Goal: Task Accomplishment & Management: Manage account settings

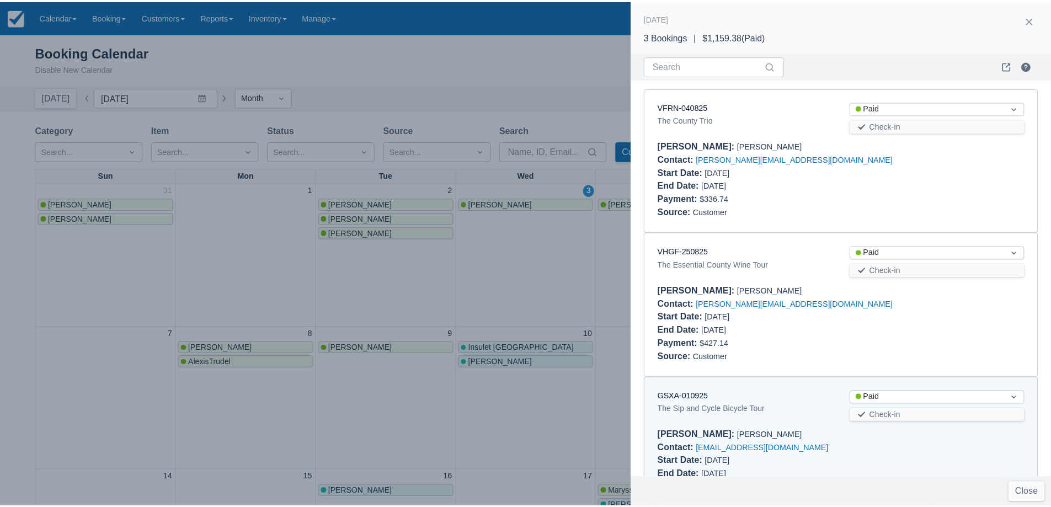
scroll to position [54, 0]
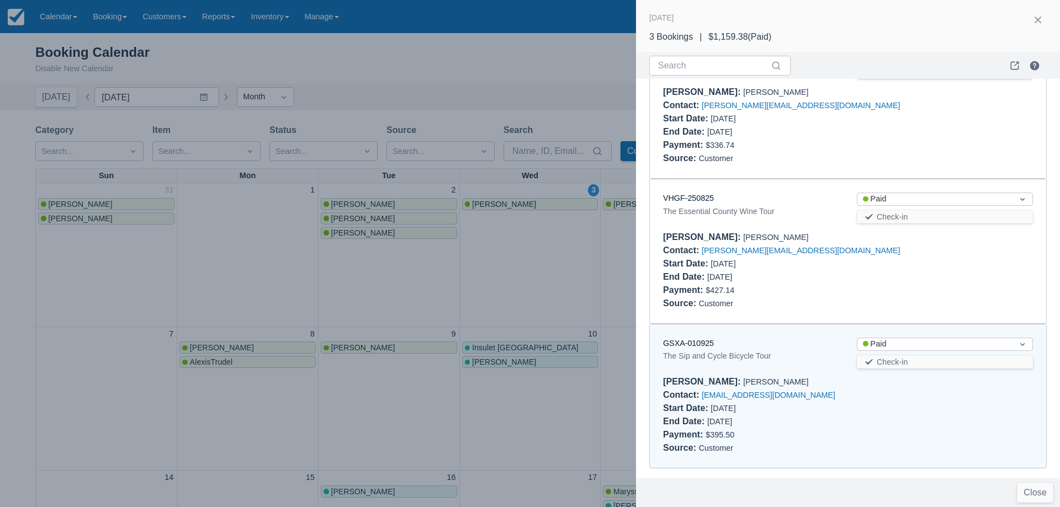
click at [288, 245] on div at bounding box center [530, 253] width 1060 height 507
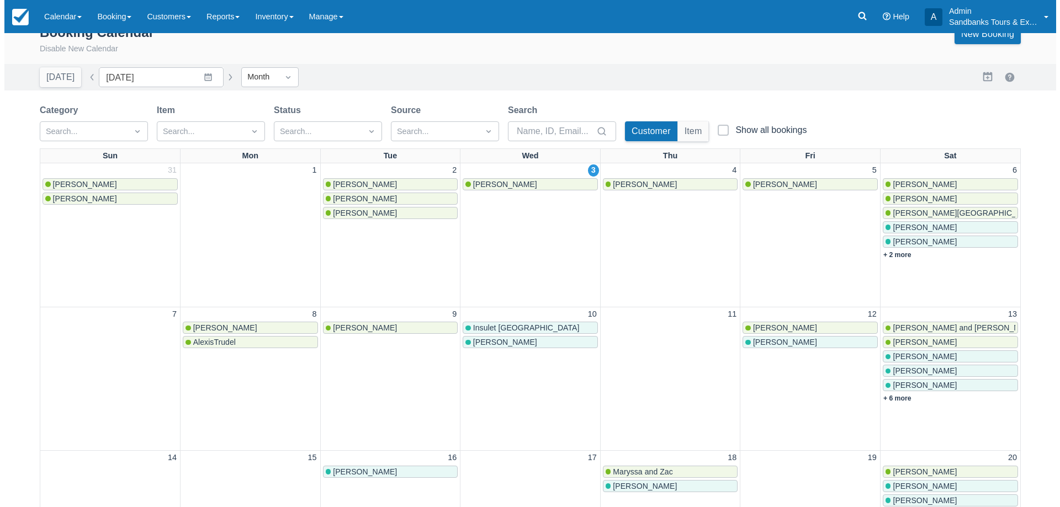
scroll to position [0, 0]
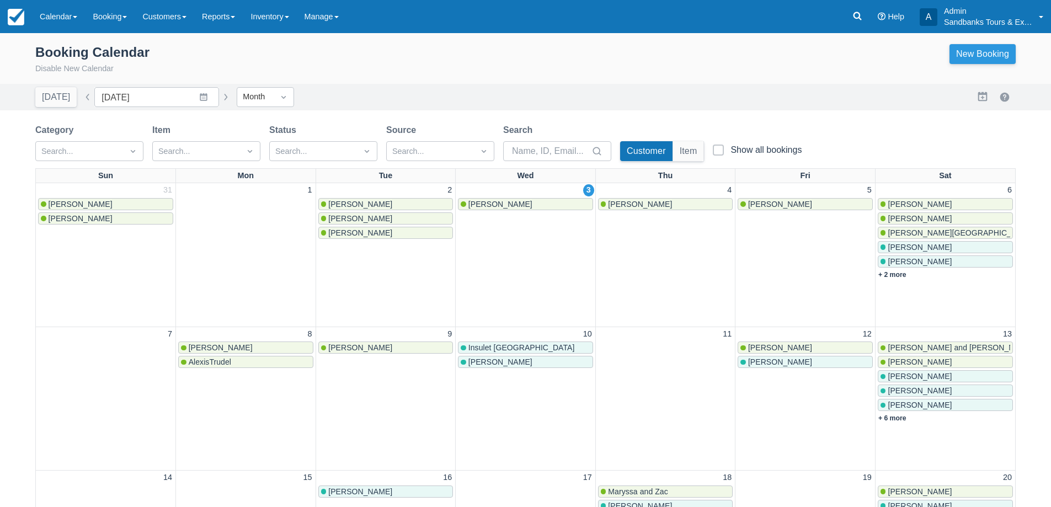
click at [964, 56] on link "New Booking" at bounding box center [983, 54] width 66 height 20
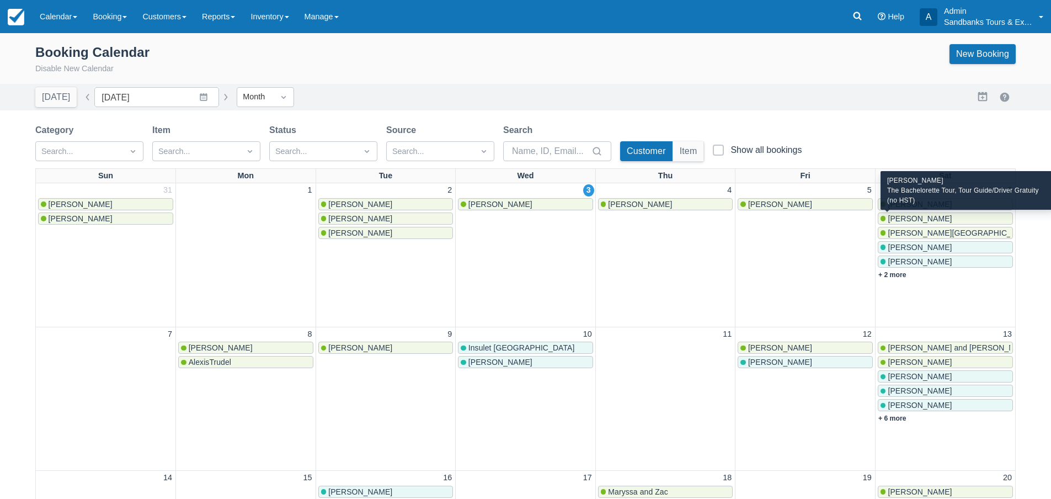
click at [918, 218] on span "Tammy Mulrooney" at bounding box center [920, 218] width 64 height 9
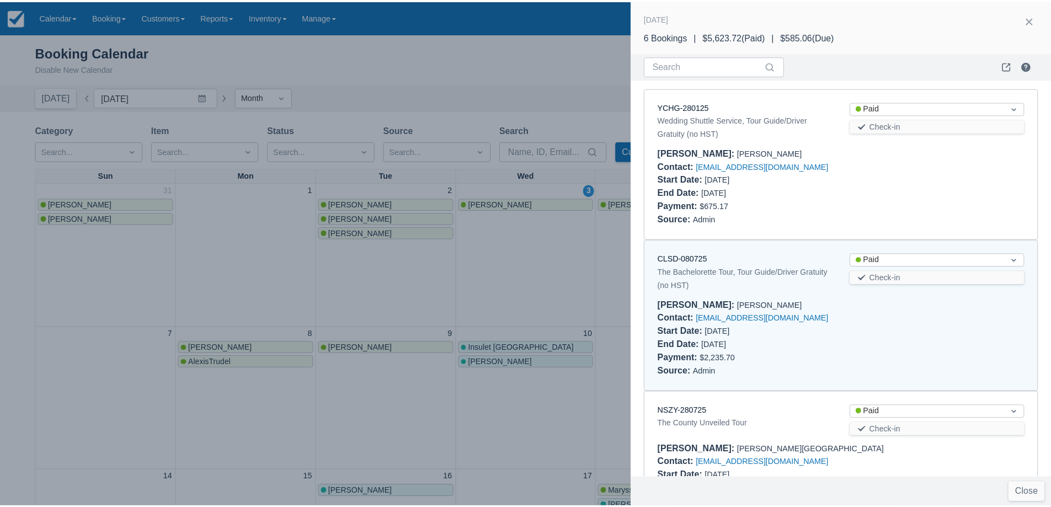
scroll to position [161, 0]
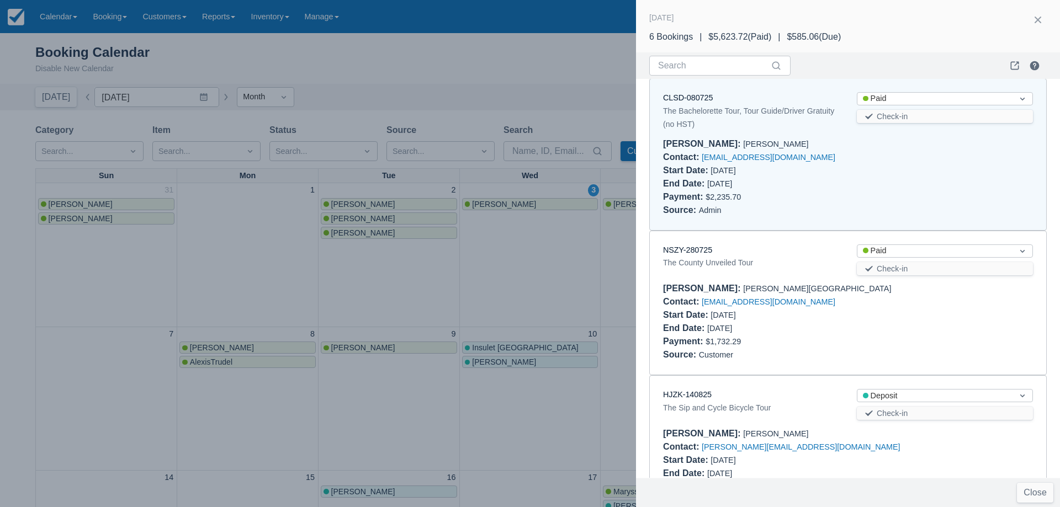
click at [689, 92] on div "CLSD-080725" at bounding box center [751, 98] width 176 height 12
click at [688, 97] on link "CLSD-080725" at bounding box center [688, 97] width 50 height 9
click at [582, 243] on div at bounding box center [530, 253] width 1060 height 507
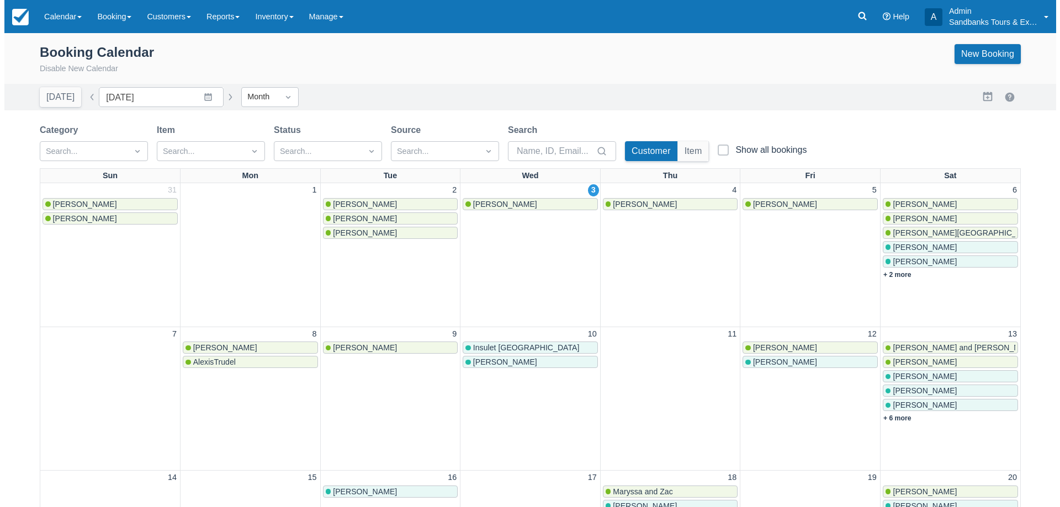
scroll to position [0, 0]
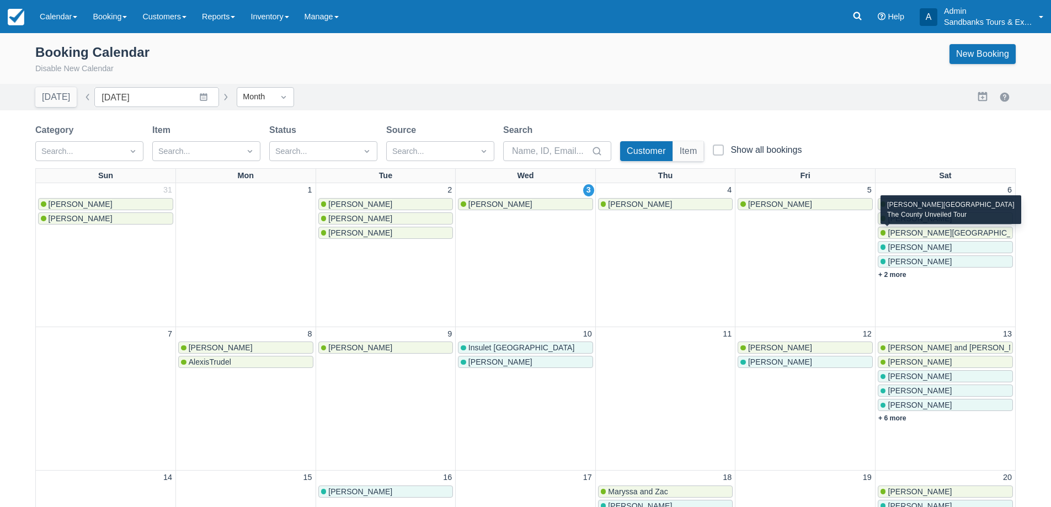
click at [913, 232] on span "Marie-France" at bounding box center [960, 232] width 145 height 9
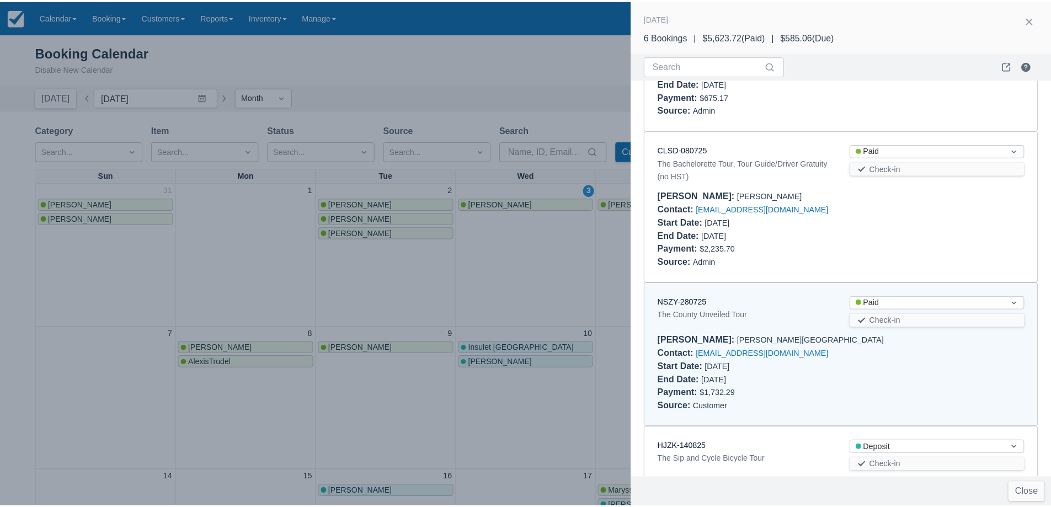
scroll to position [110, 0]
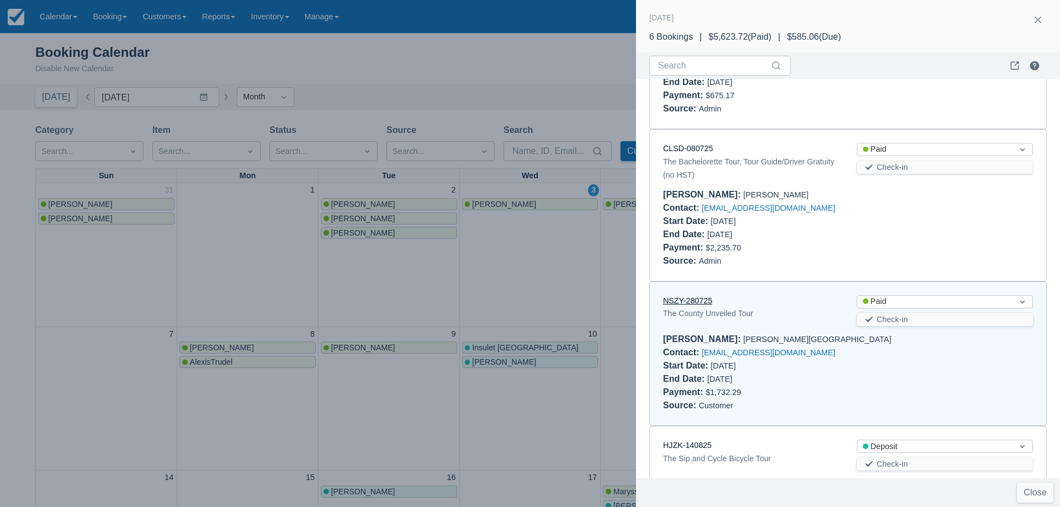
click at [688, 296] on link "NSZY-280725" at bounding box center [687, 300] width 49 height 9
click at [468, 258] on div at bounding box center [530, 253] width 1060 height 507
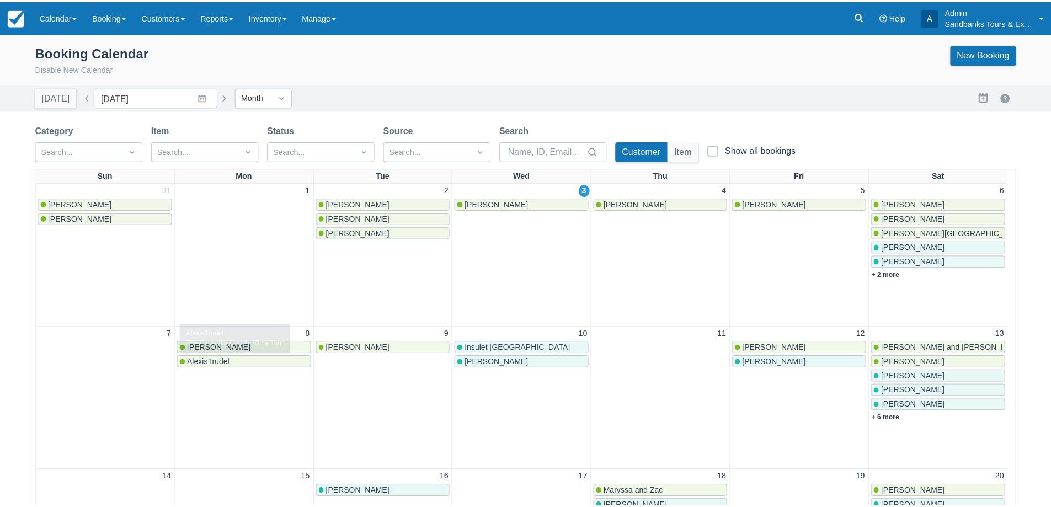
scroll to position [0, 0]
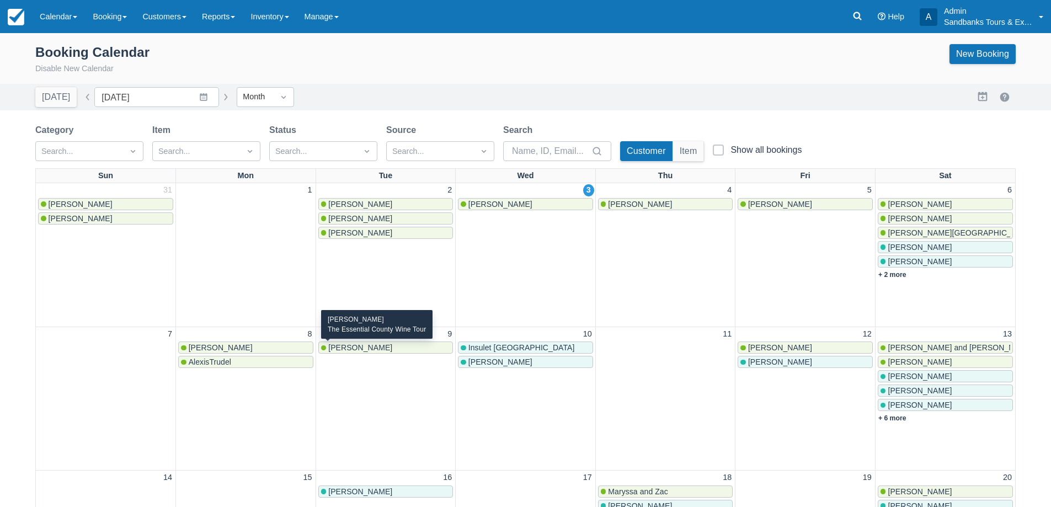
click at [376, 349] on span "Cynthia Gauthier" at bounding box center [360, 347] width 64 height 9
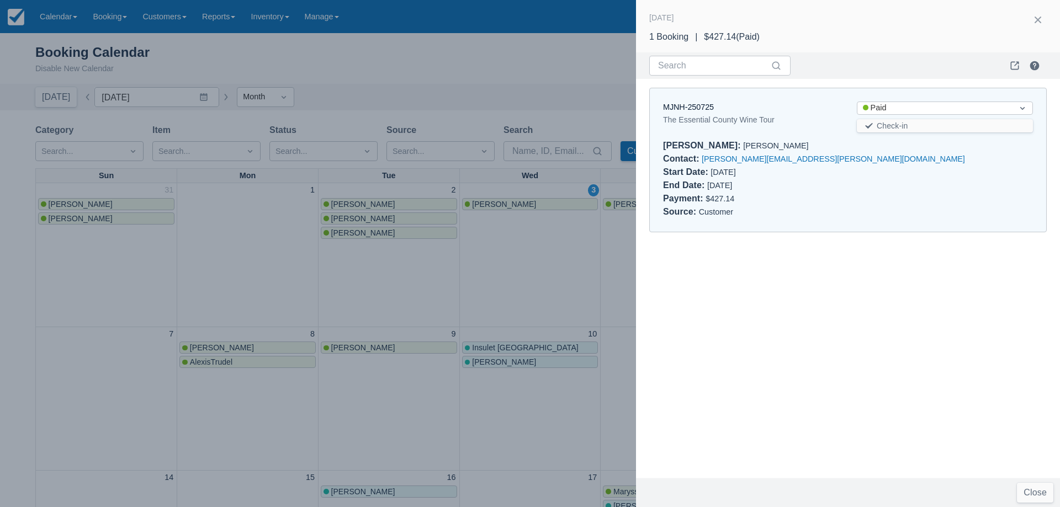
click at [508, 279] on div at bounding box center [530, 253] width 1060 height 507
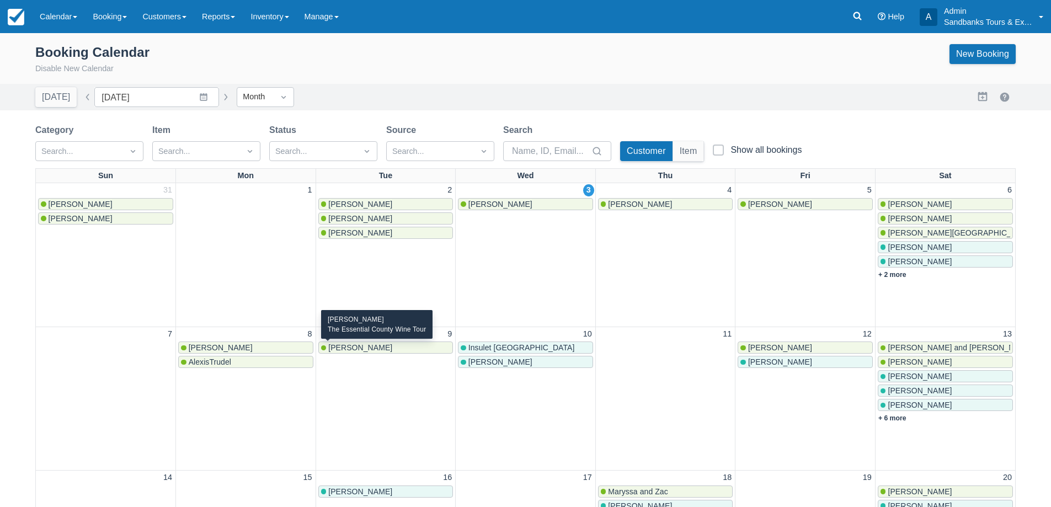
click at [377, 349] on span "Cynthia Gauthier" at bounding box center [360, 347] width 64 height 9
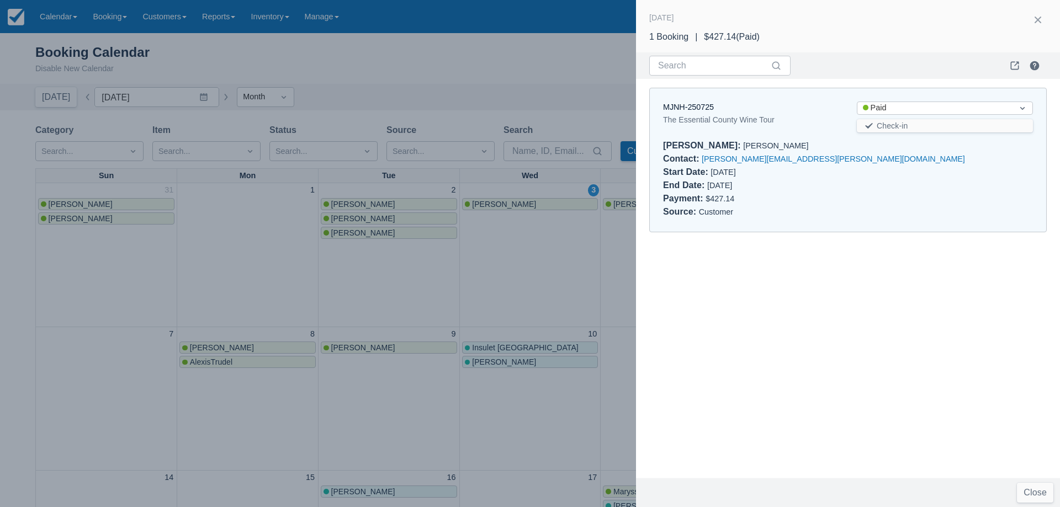
click at [519, 295] on div at bounding box center [530, 253] width 1060 height 507
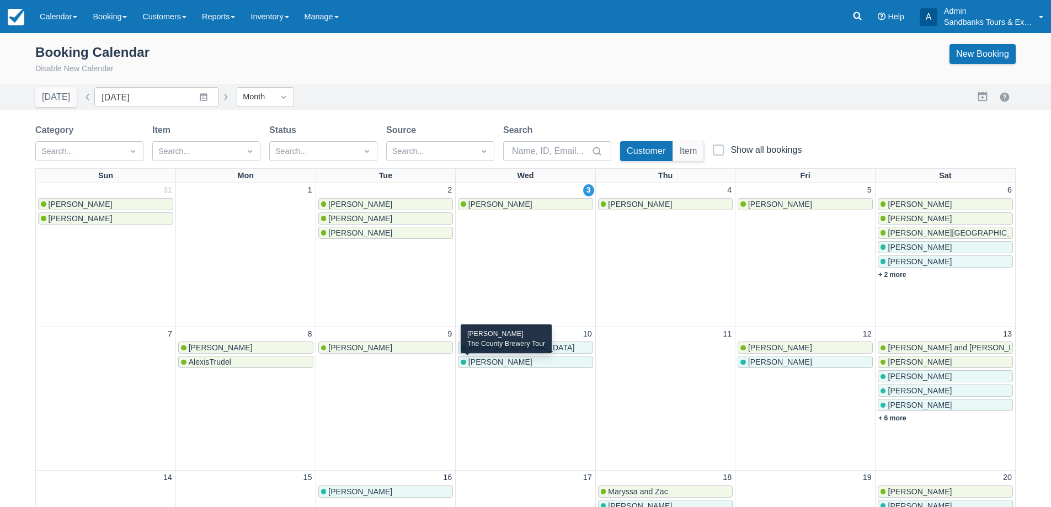
click at [517, 358] on span "Robin Ransom" at bounding box center [501, 362] width 64 height 9
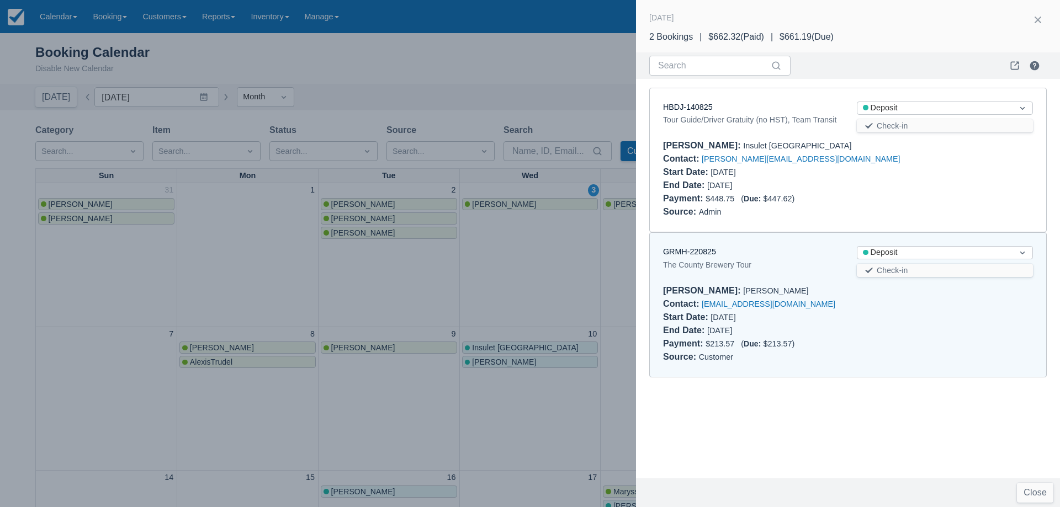
click at [561, 267] on div at bounding box center [530, 253] width 1060 height 507
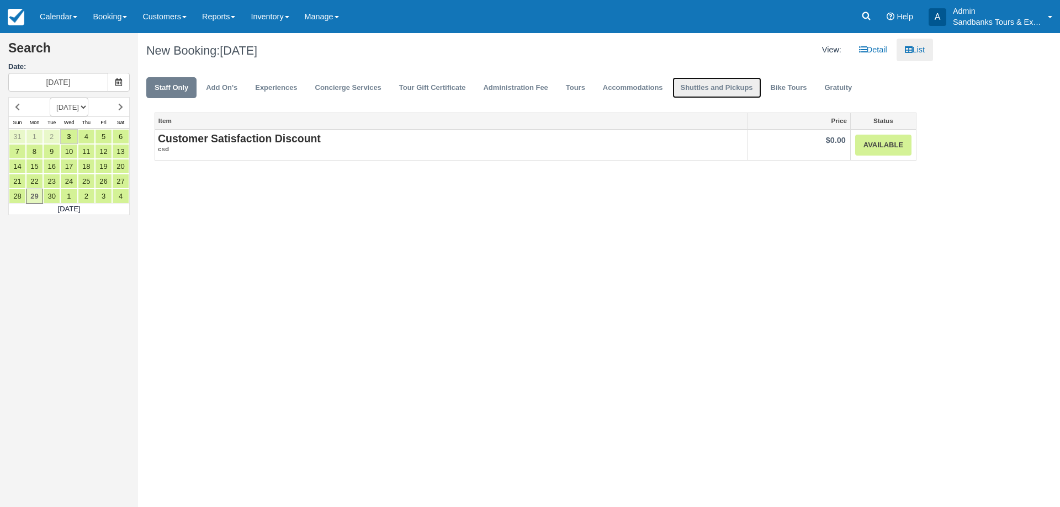
drag, startPoint x: 744, startPoint y: 92, endPoint x: 745, endPoint y: 99, distance: 7.8
click at [744, 92] on link "Shuttles and Pickups" at bounding box center [716, 88] width 89 height 22
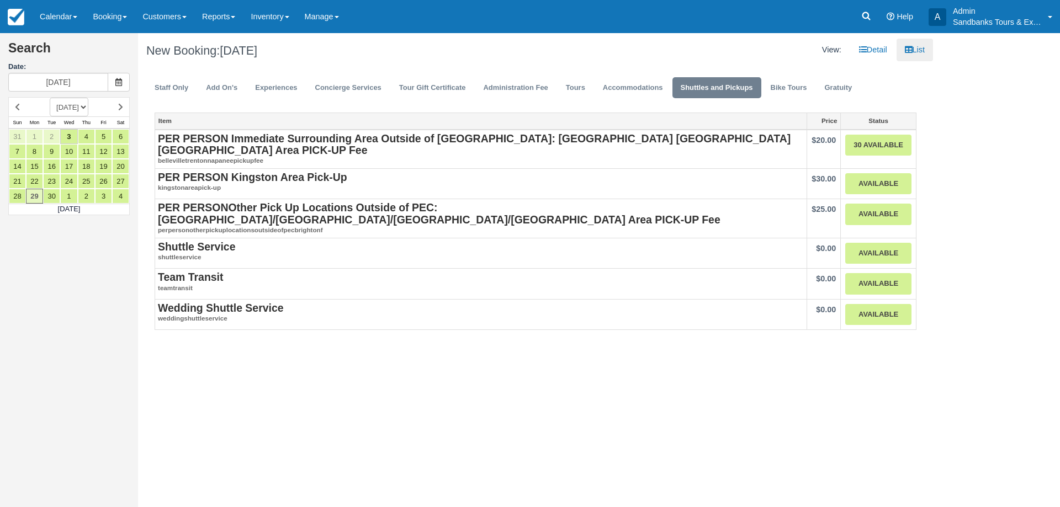
click at [71, 108] on select "SEPTEMBER 2025 OCTOBER 2025 NOVEMBER 2025 DECEMBER 2025 JANUARY 2026 FEBRUARY 2…" at bounding box center [69, 107] width 39 height 19
select select "20261001"
click at [50, 98] on select "SEPTEMBER 2025 OCTOBER 2025 NOVEMBER 2025 DECEMBER 2025 JANUARY 2026 FEBRUARY 2…" at bounding box center [69, 107] width 39 height 19
click at [19, 103] on icon at bounding box center [17, 107] width 5 height 8
click at [120, 183] on link "26" at bounding box center [120, 181] width 17 height 15
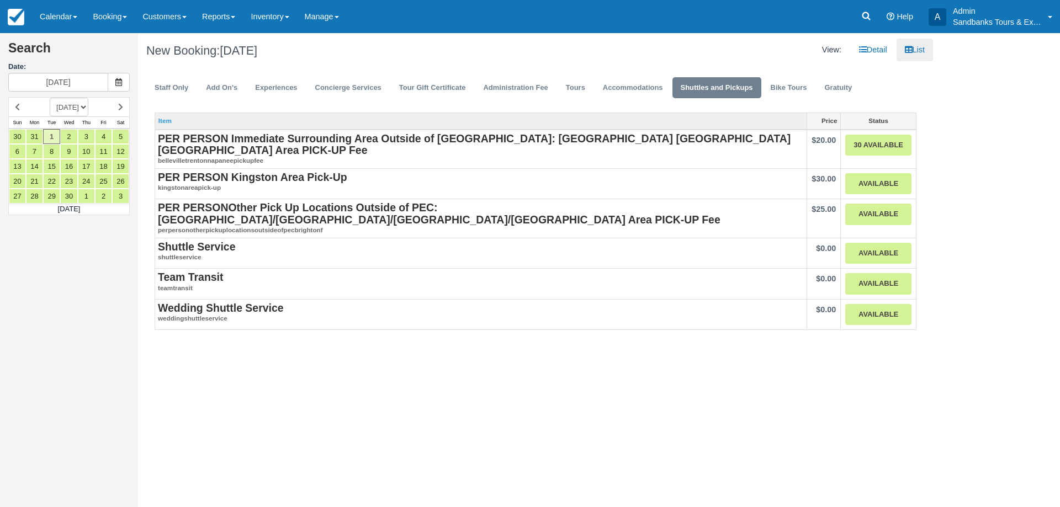
type input "[DATE]"
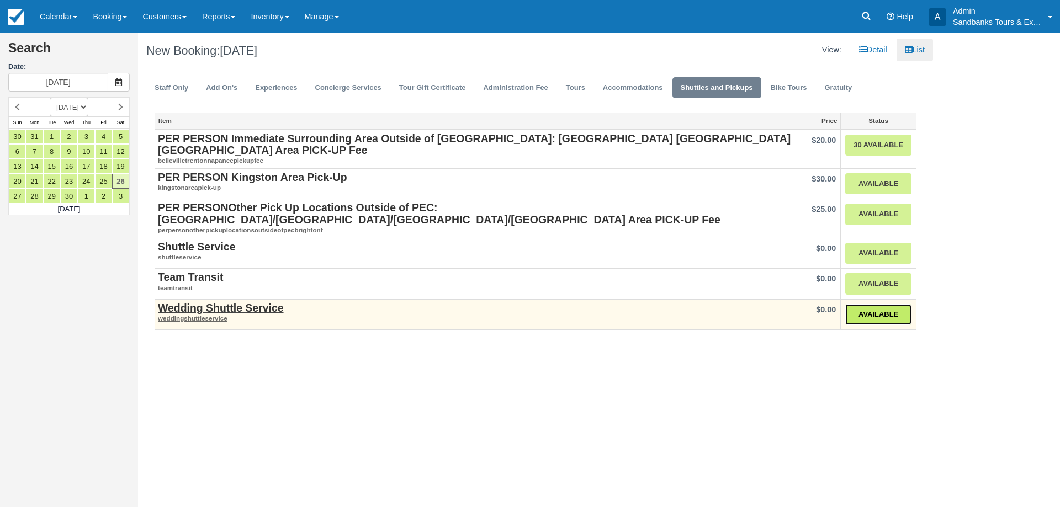
click at [872, 304] on link "Available" at bounding box center [878, 315] width 66 height 22
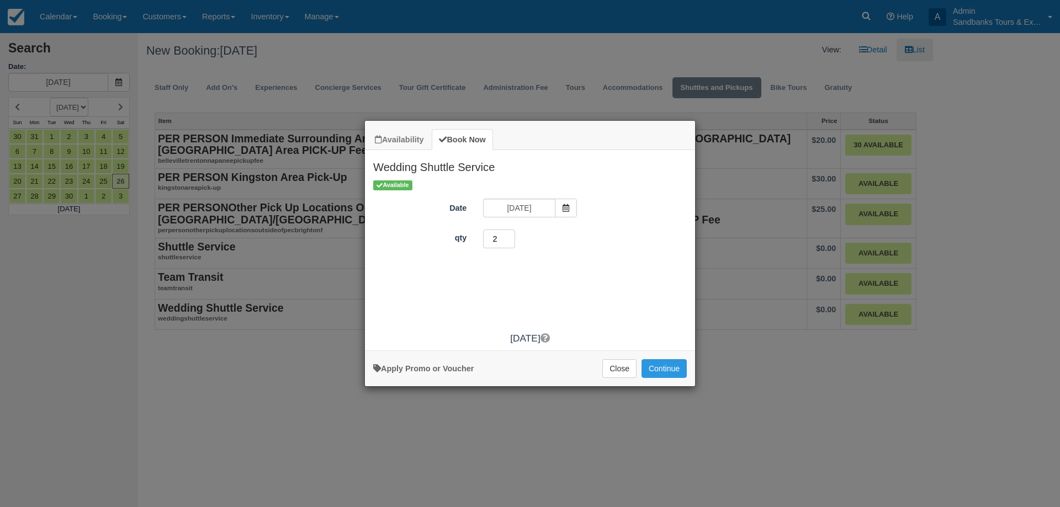
click at [508, 238] on input "2" at bounding box center [499, 239] width 32 height 19
type input "1"
click at [511, 243] on input "1" at bounding box center [499, 239] width 32 height 19
click at [666, 371] on button "Continue" at bounding box center [663, 368] width 45 height 19
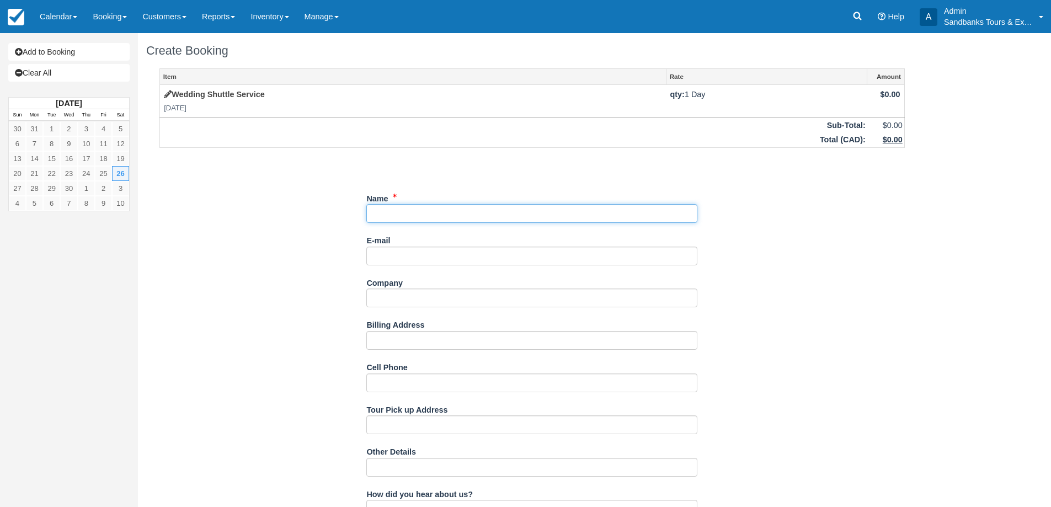
click at [417, 217] on input "Name" at bounding box center [531, 213] width 331 height 19
type input "Jeremy Seed and Emily Richmond"
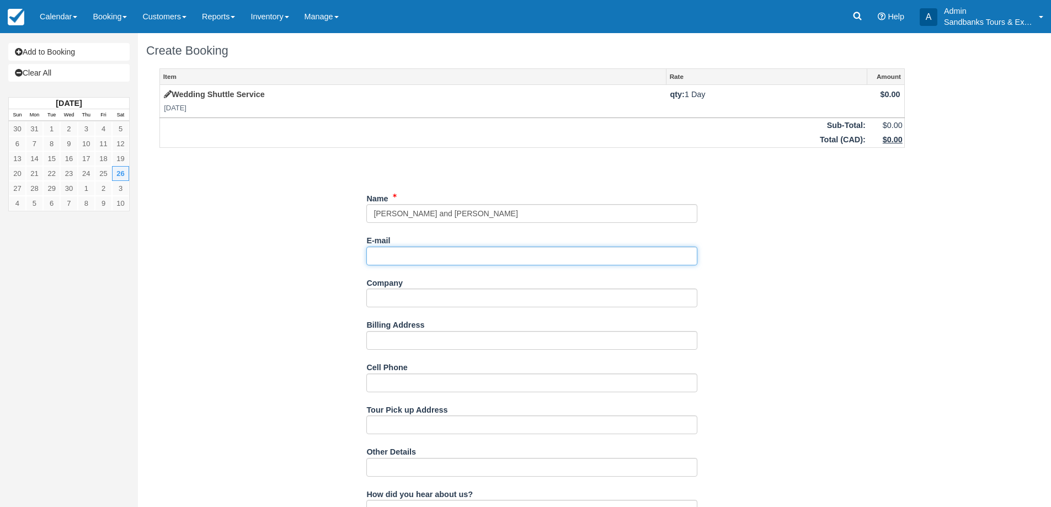
paste input "Jeremy Seed <jeremydseed@gmail.com>"
drag, startPoint x: 426, startPoint y: 256, endPoint x: 361, endPoint y: 257, distance: 64.6
click at [361, 257] on div "Item Rate Amount Wedding Shuttle Service Sat Sept 26, 2026 qty: 1 Day $0.00 Sub…" at bounding box center [532, 442] width 772 height 749
click at [493, 260] on input "jeremydseed@gmail.com>" at bounding box center [531, 256] width 331 height 19
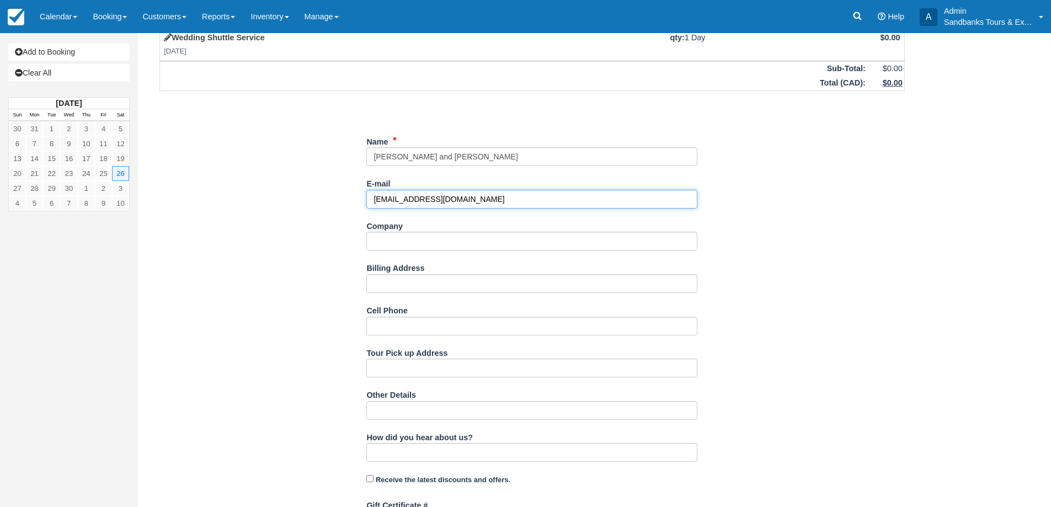
scroll to position [110, 0]
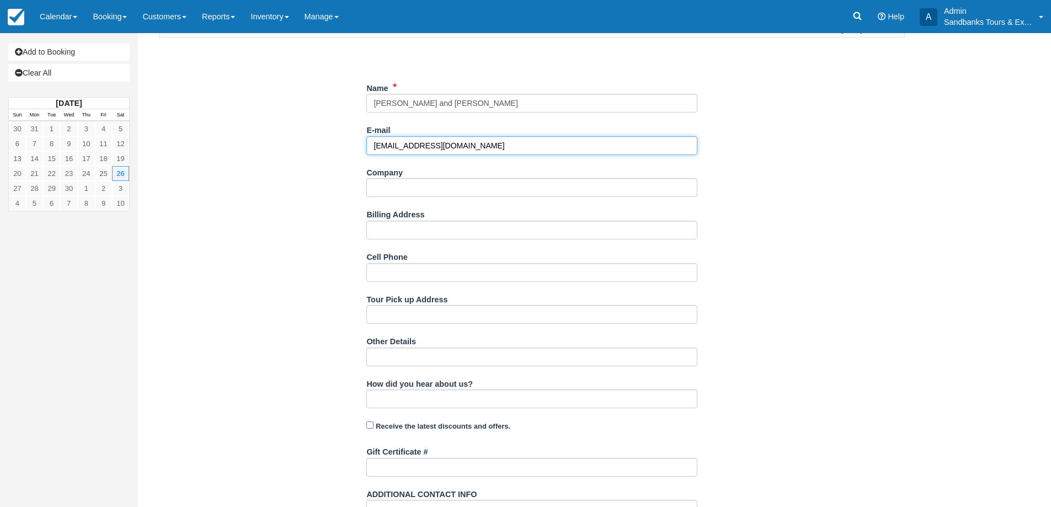
type input "[EMAIL_ADDRESS][DOMAIN_NAME]"
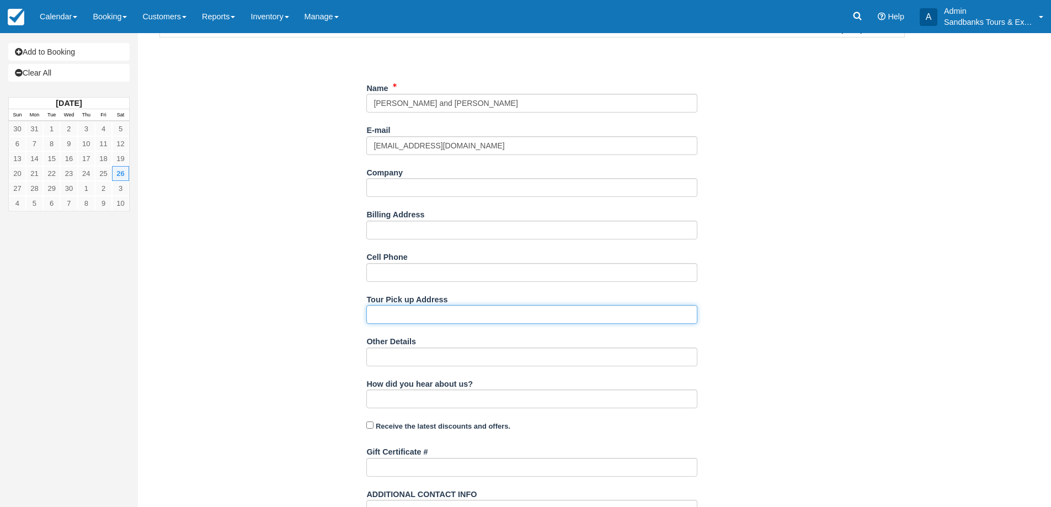
click at [447, 316] on input "Tour Pick up Address" at bounding box center [531, 314] width 331 height 19
type input "100 Acre Wood"
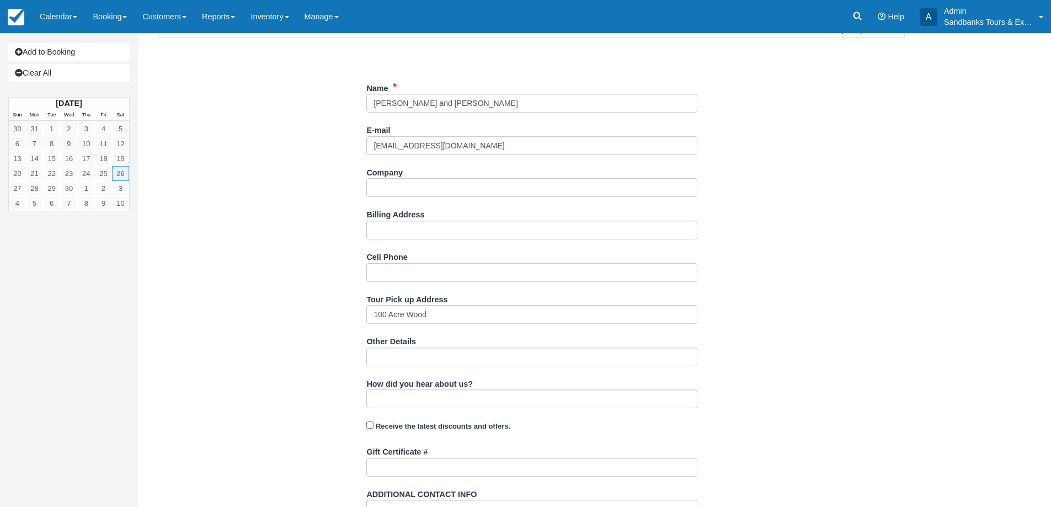
click at [312, 294] on div "Item Rate Amount Wedding Shuttle Service Sat Sept 26, 2026 qty: 1 Day $0.00 Sub…" at bounding box center [532, 332] width 772 height 749
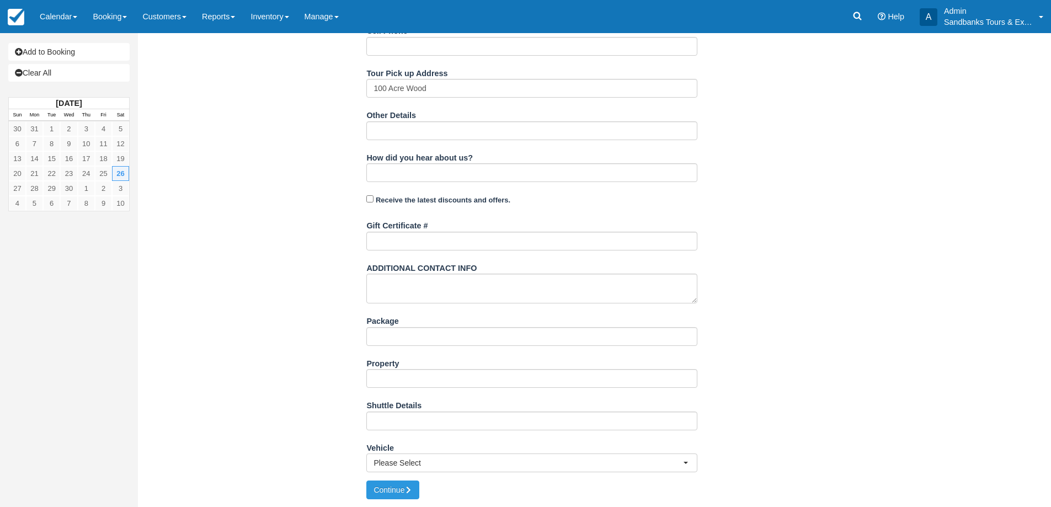
scroll to position [337, 0]
click at [433, 469] on button "Please Select" at bounding box center [531, 462] width 331 height 19
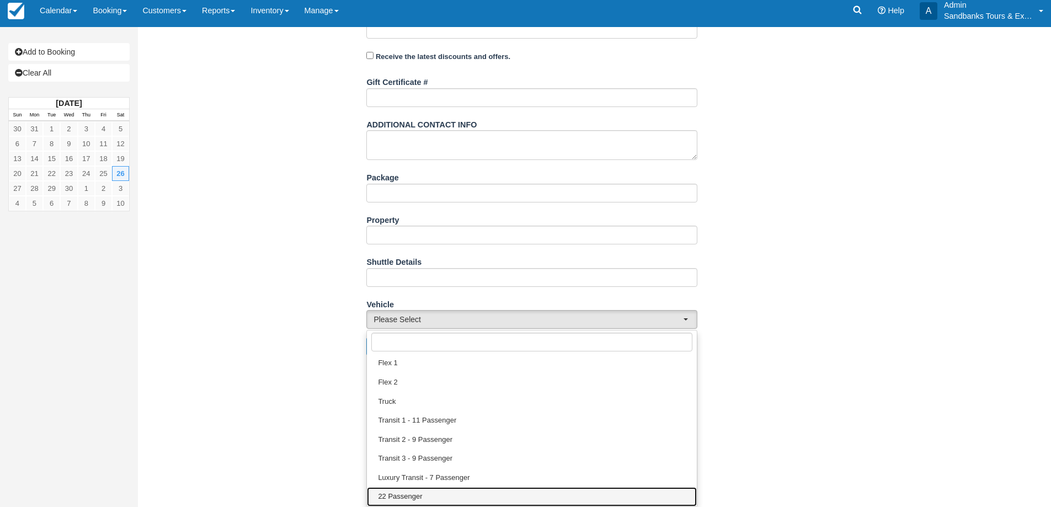
click at [417, 490] on link "22 Passenger" at bounding box center [532, 496] width 330 height 19
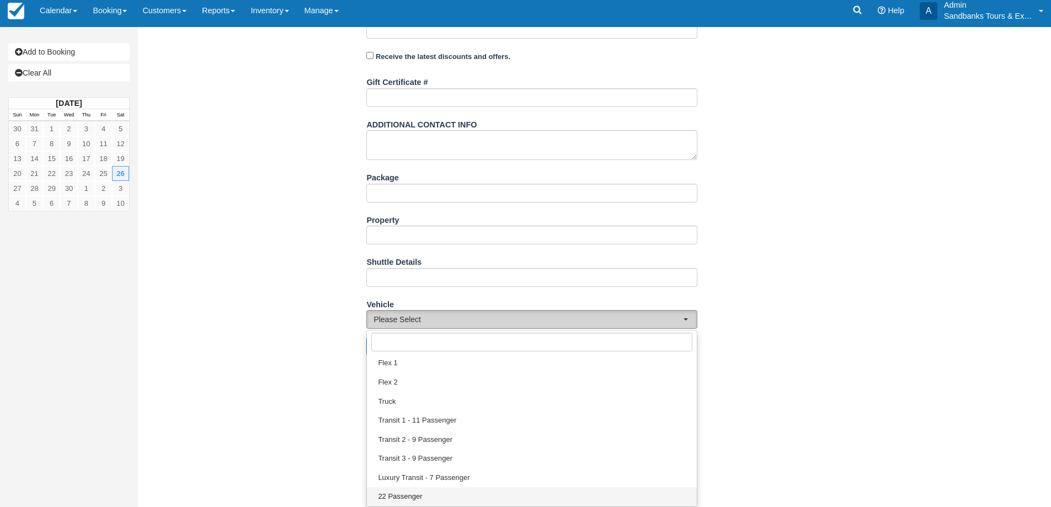
select select "22 Passenger"
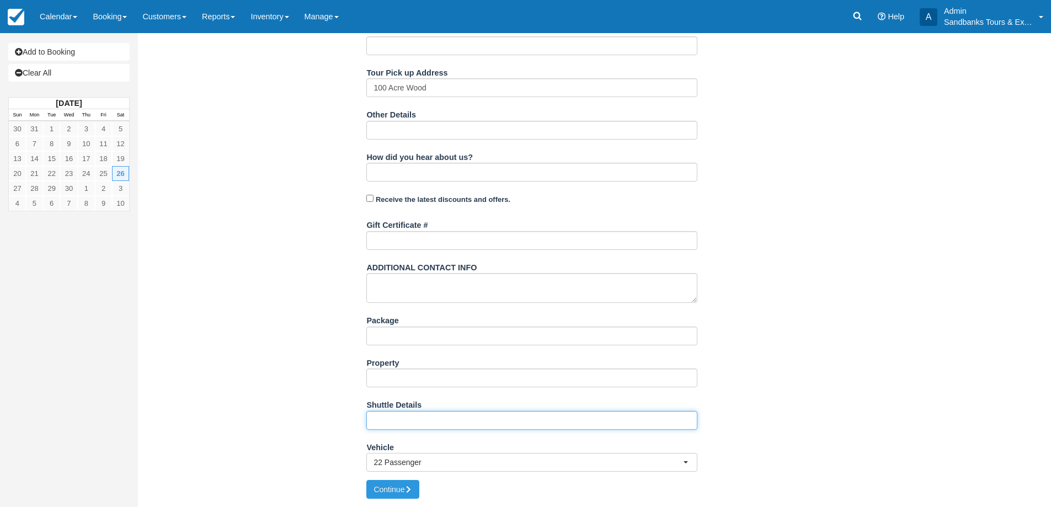
click at [386, 415] on input "Shuttle Details" at bounding box center [531, 420] width 331 height 19
paste input "Venue: 100 Acres Woods • 9:40PM: Arrival at 100 Acres Woods for any potential d…"
click at [512, 422] on input "Venue: 100 Acres Woods • 9:40PM: Arrival at 100 Acres Woods for any potential d…" at bounding box center [531, 420] width 331 height 19
click at [606, 419] on input "Venue: 100 Acres Woods • 9:40PM: Arrival at 100 Acres Woods for any potential d…" at bounding box center [531, 420] width 331 height 19
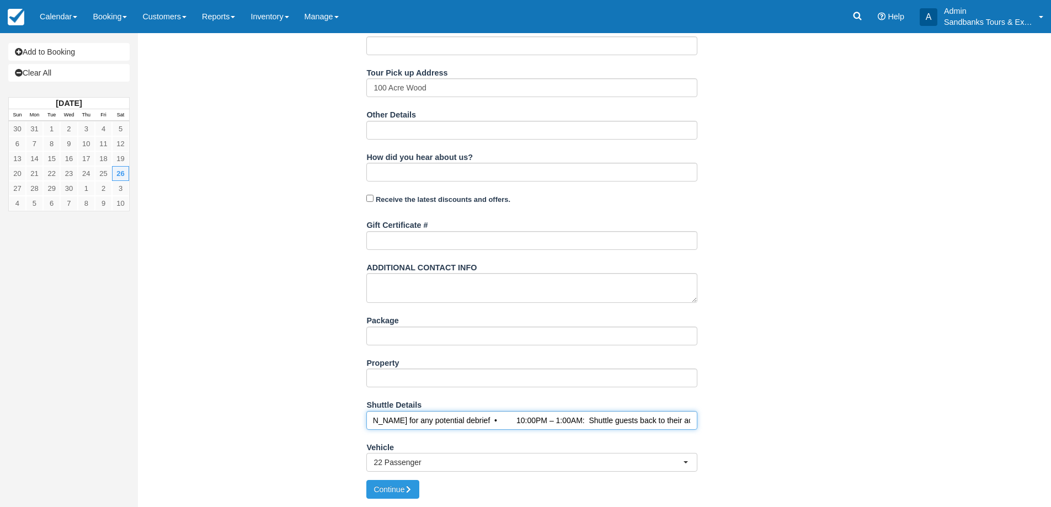
scroll to position [0, 321]
click at [440, 420] on input "Venue: 100 Acres Woods • 9:40PM: Arrival at 100 Acres Woods for any potential d…" at bounding box center [531, 420] width 331 height 19
click at [404, 421] on input "Venue: 100 Acres Woods • 9:40PM: Arrival at 100 Acres Woods for any potential d…" at bounding box center [531, 420] width 331 height 19
click at [498, 422] on input "Venue: 100 Acres Woods • 9:40PM: Arrival at 100 Acres Woods for any potential d…" at bounding box center [531, 420] width 331 height 19
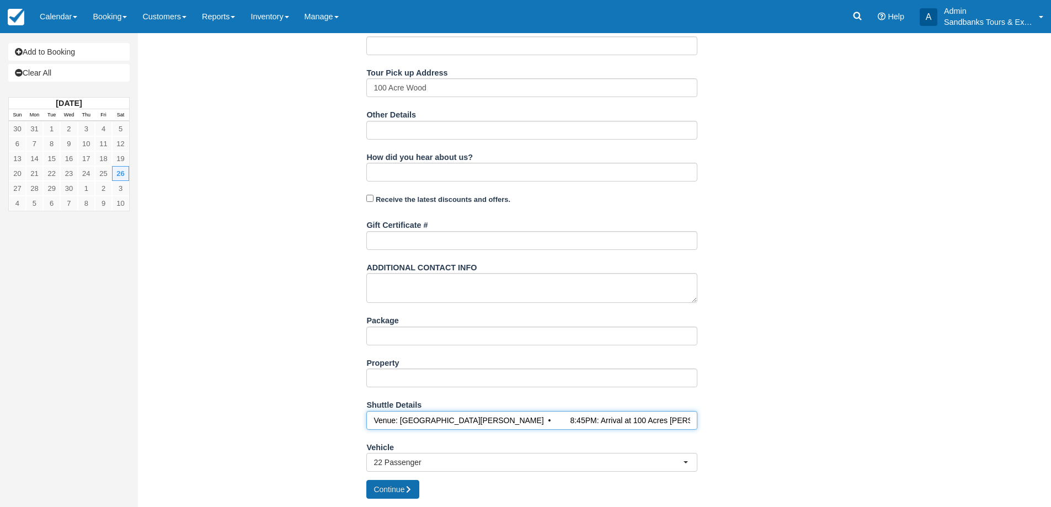
type input "Venue: [GEOGRAPHIC_DATA][PERSON_NAME] • 8:45PM: Arrival at 100 Acres [PERSON_NA…"
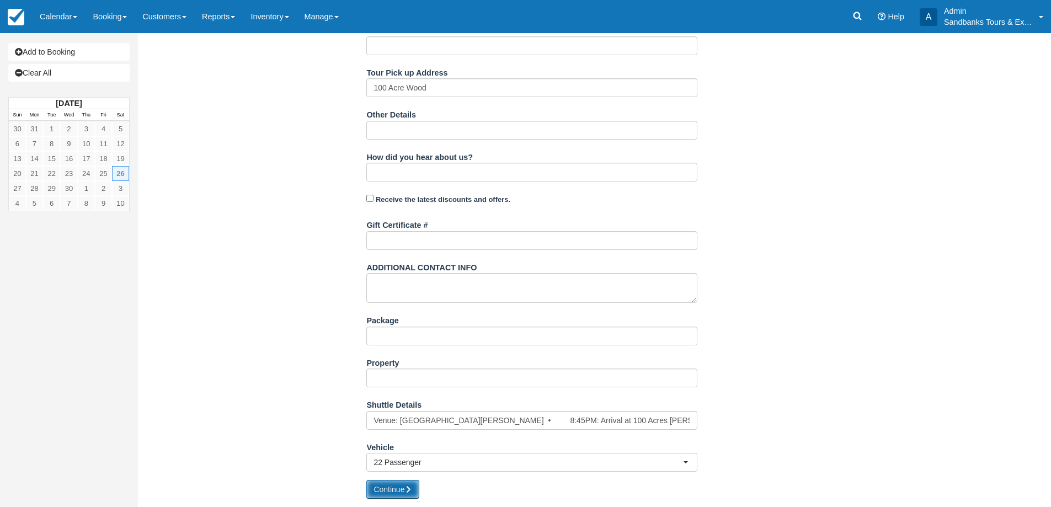
click at [377, 486] on button "Continue" at bounding box center [392, 489] width 53 height 19
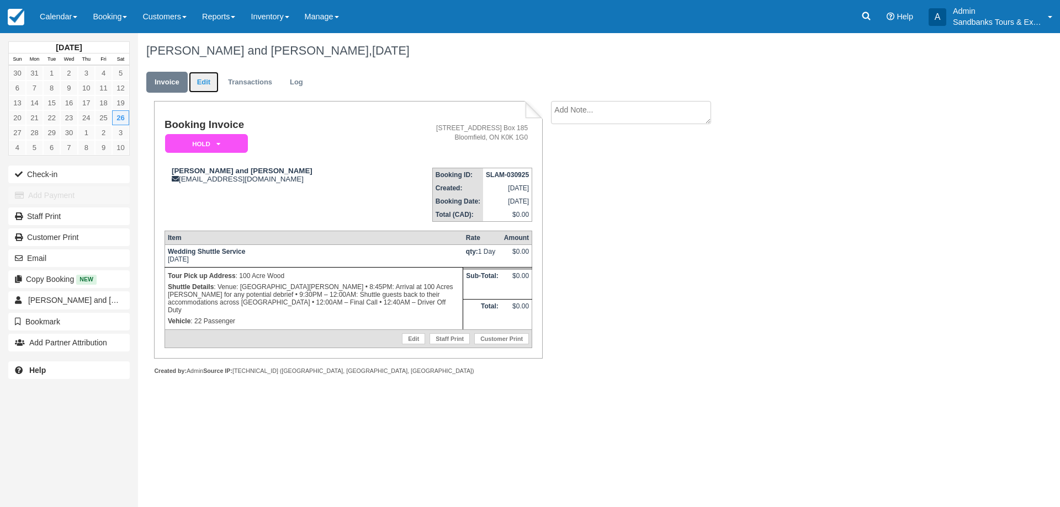
click at [198, 91] on link "Edit" at bounding box center [204, 83] width 30 height 22
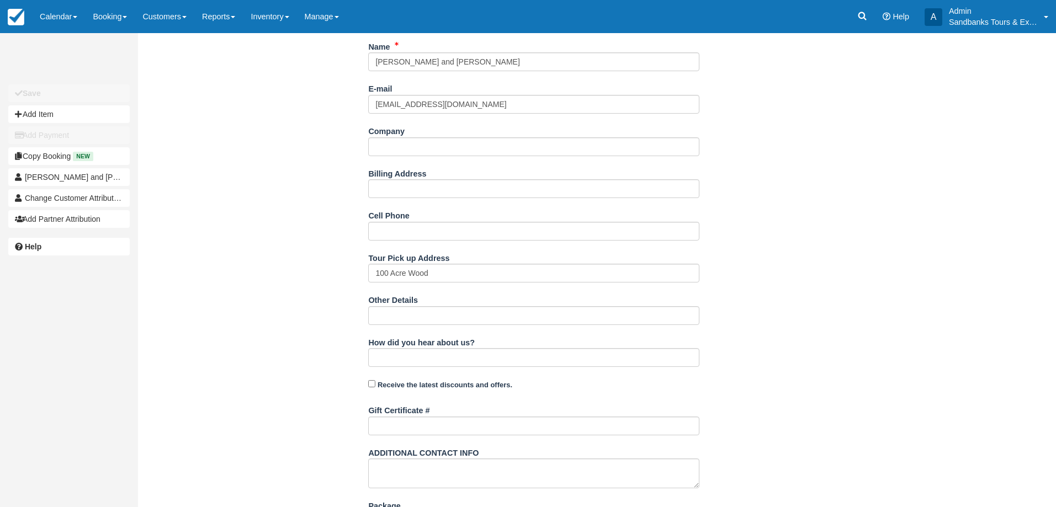
scroll to position [166, 0]
click at [397, 319] on input "Other Details" at bounding box center [533, 314] width 331 height 19
paste input "Terms of Service • No open alcohol permitted in our vehicles • Our drivers have…"
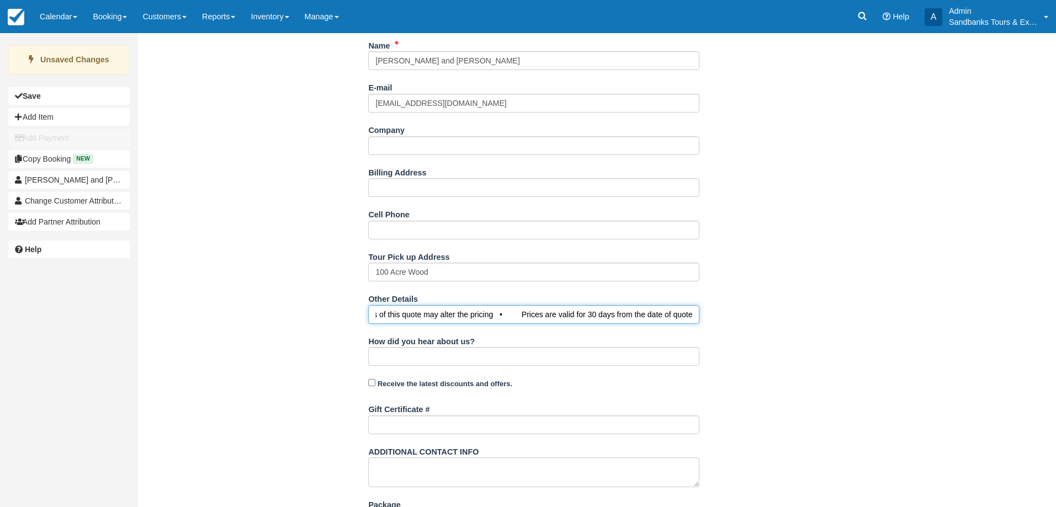
scroll to position [350, 0]
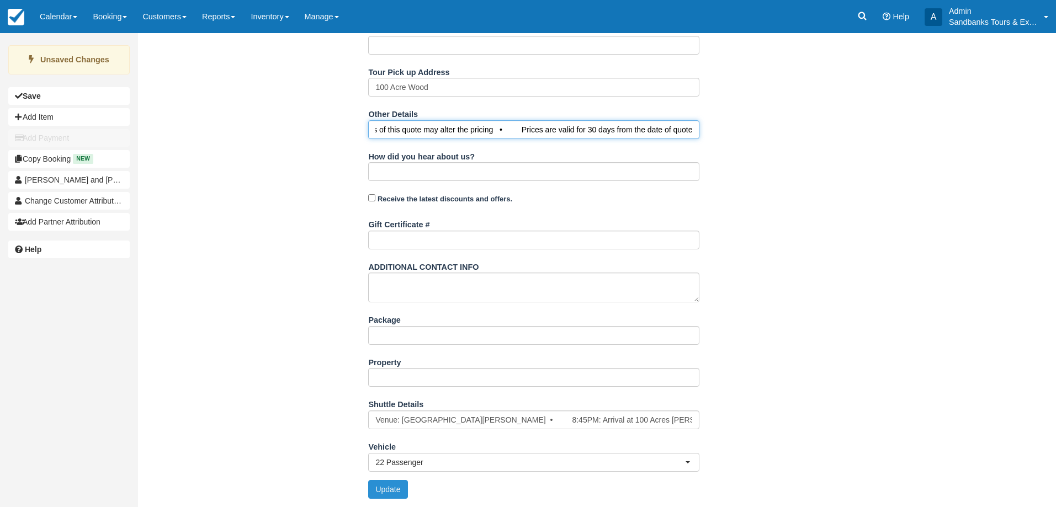
type input "Terms of Service • No open alcohol permitted in our vehicles • Our drivers have…"
click at [384, 483] on button "Update" at bounding box center [387, 489] width 39 height 19
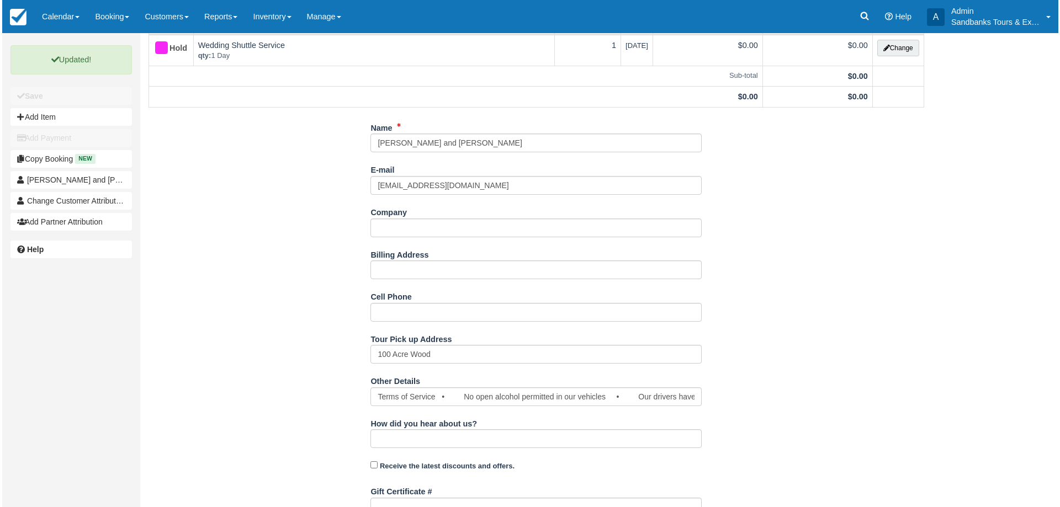
scroll to position [0, 0]
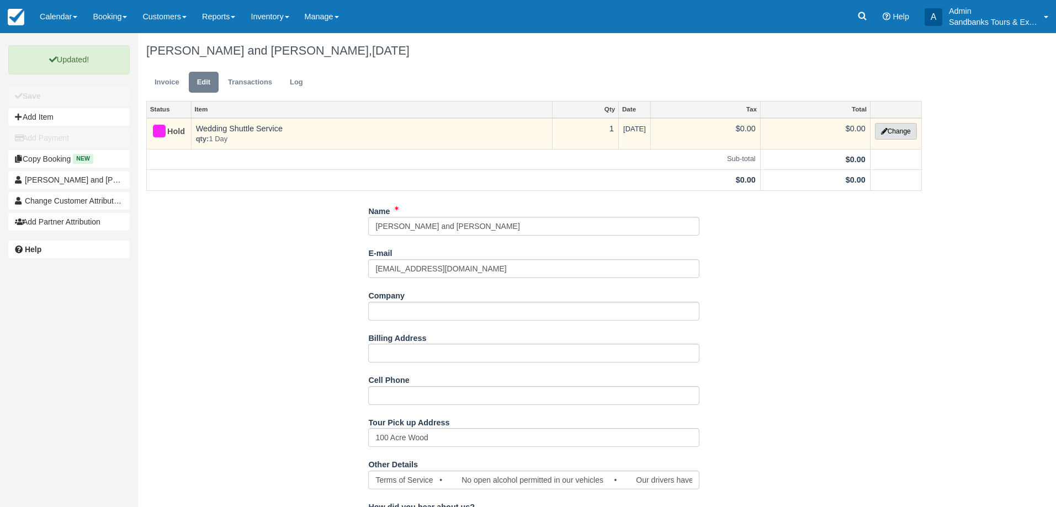
click at [885, 128] on icon "button" at bounding box center [884, 131] width 7 height 7
select select "6"
type input "0.00"
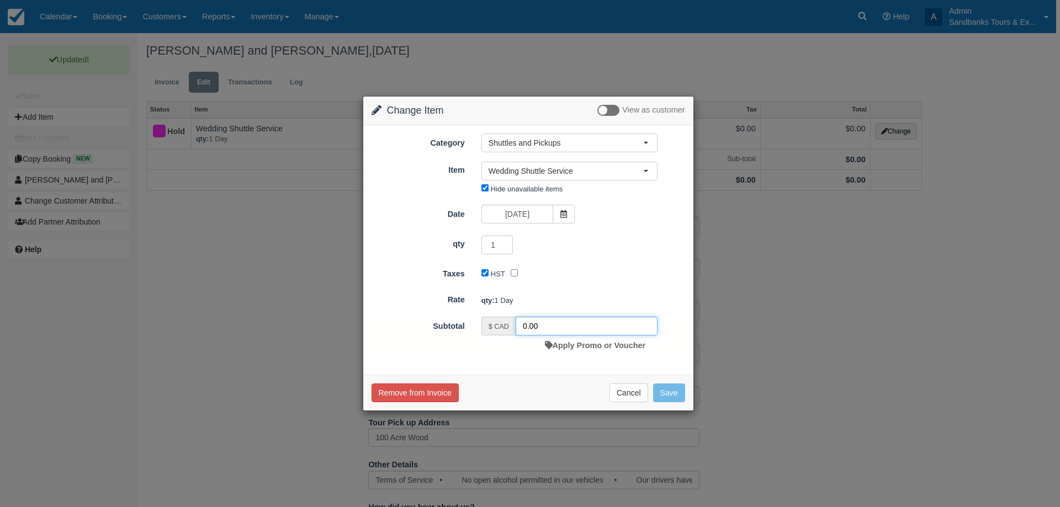
click at [527, 326] on input "0.00" at bounding box center [586, 326] width 142 height 19
type input "549.00"
click at [674, 394] on button "Save" at bounding box center [669, 393] width 32 height 19
checkbox input "false"
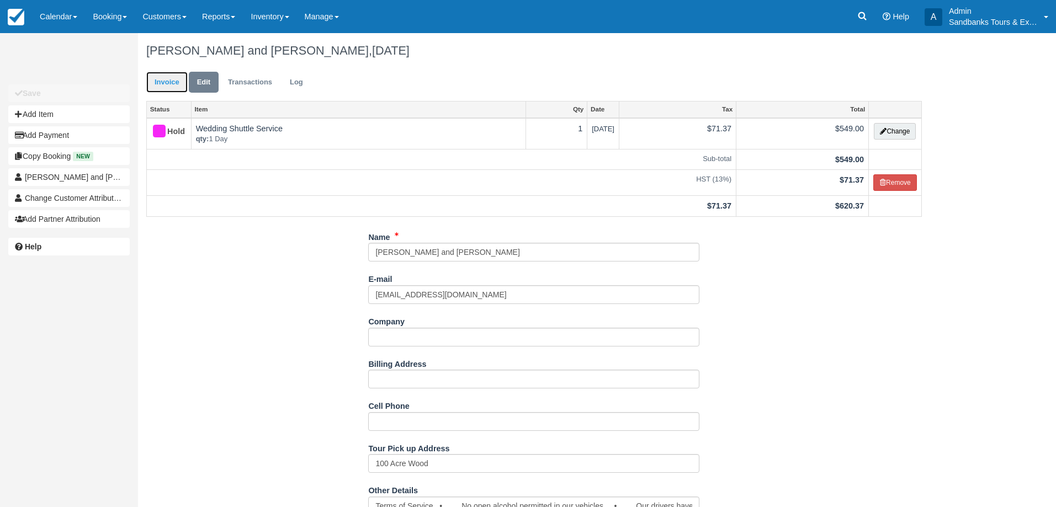
click at [157, 82] on link "Invoice" at bounding box center [166, 83] width 41 height 22
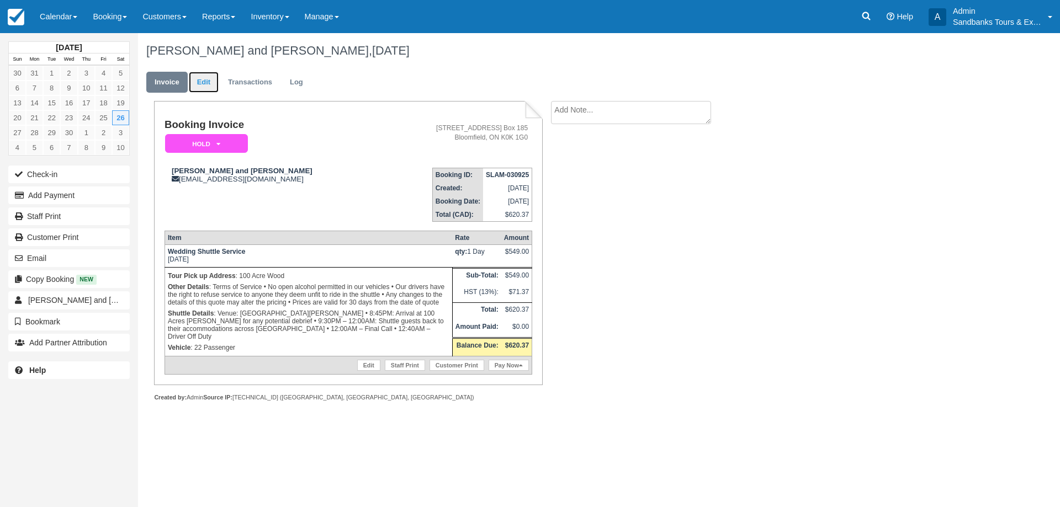
click at [203, 83] on link "Edit" at bounding box center [204, 83] width 30 height 22
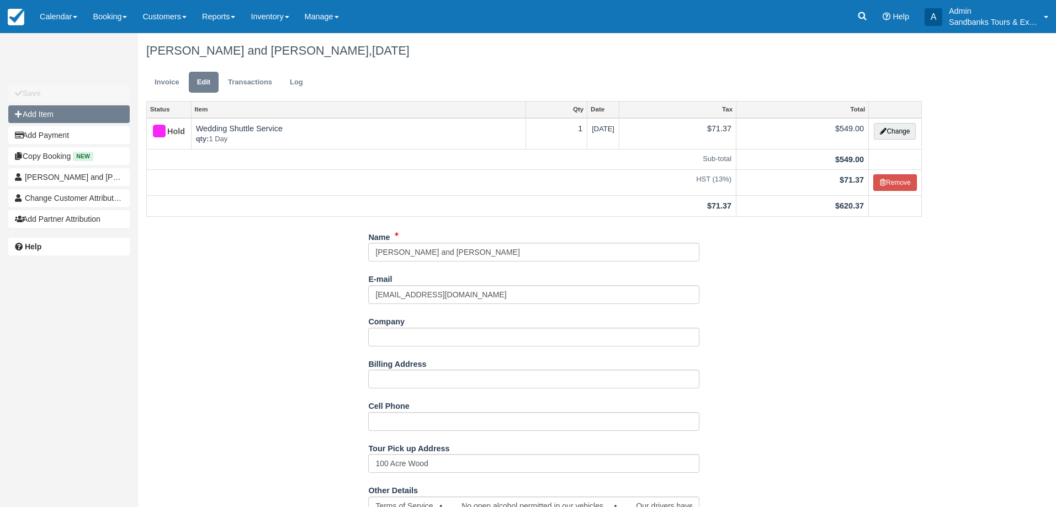
click at [72, 118] on button "Add Item" at bounding box center [68, 114] width 121 height 18
type input "0.00"
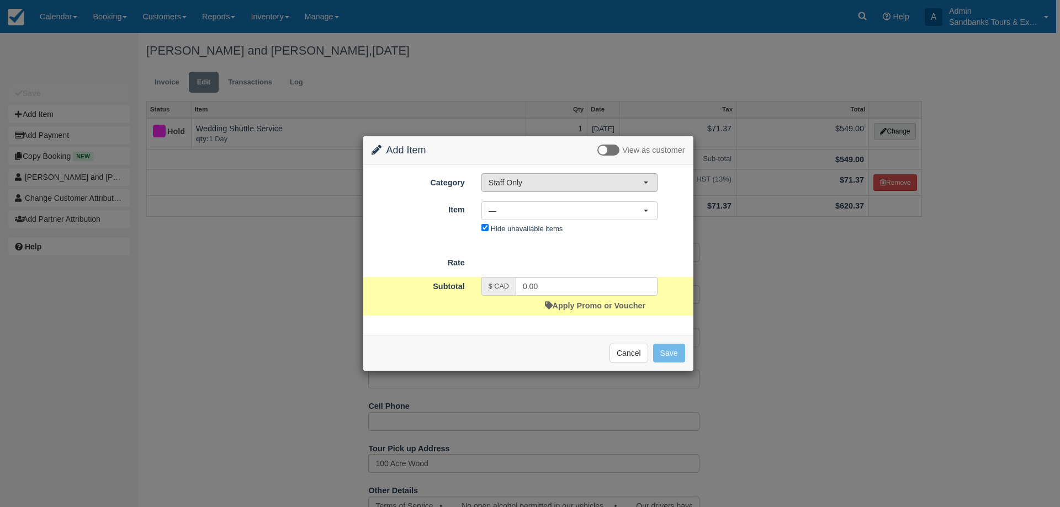
click at [502, 184] on span "Staff Only" at bounding box center [565, 182] width 155 height 11
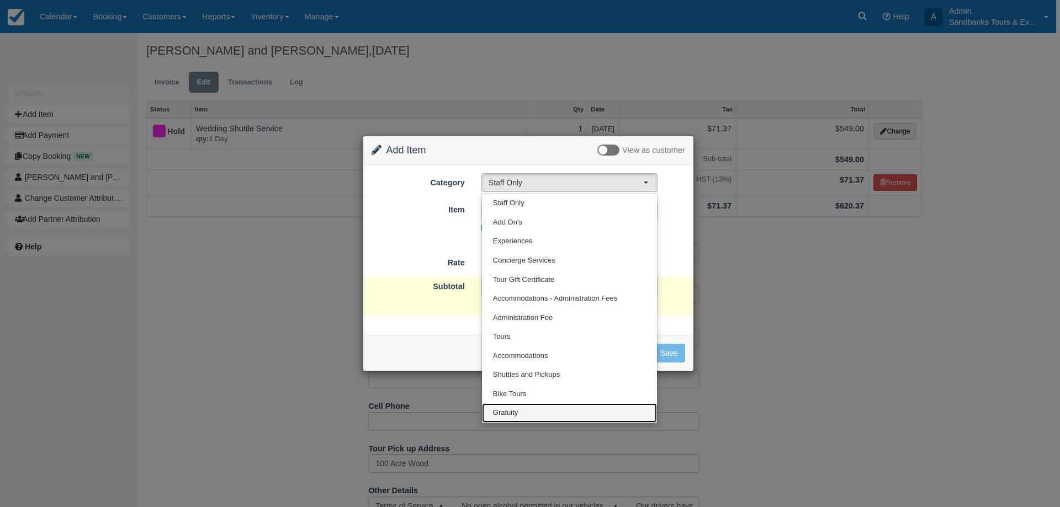
click at [518, 409] on span "Gratuity" at bounding box center [505, 413] width 25 height 10
select select "26"
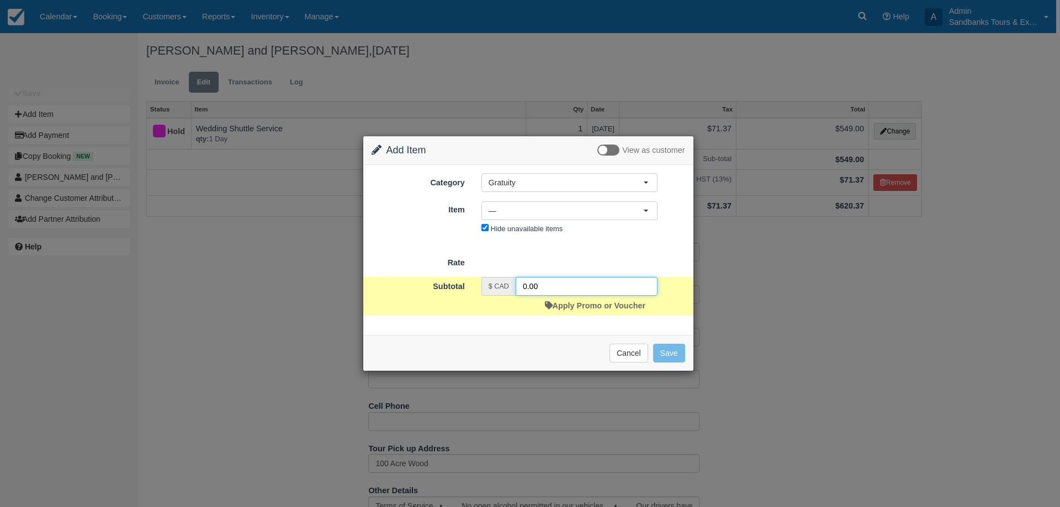
click at [523, 286] on input "0.00" at bounding box center [586, 286] width 142 height 19
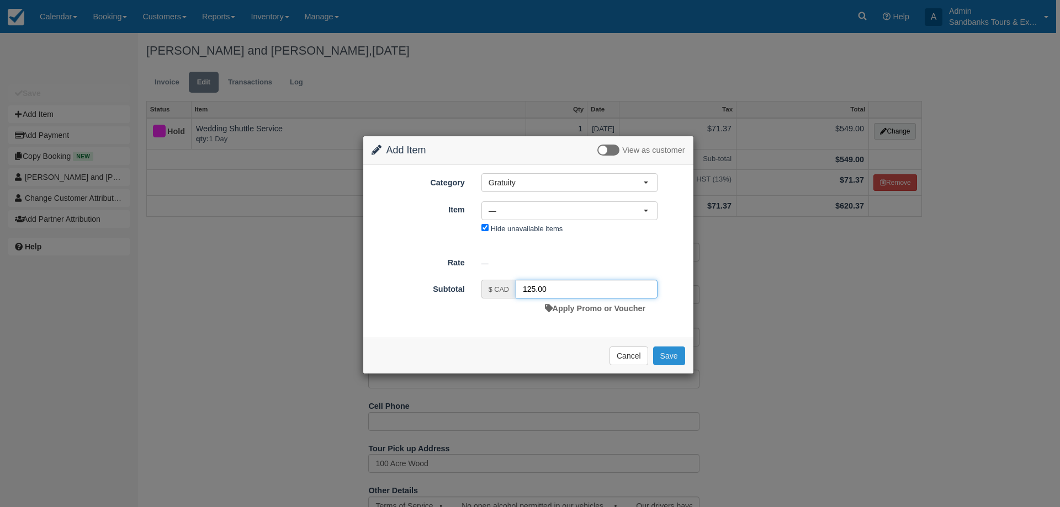
type input "125.00"
click at [670, 357] on button "Save" at bounding box center [669, 356] width 32 height 19
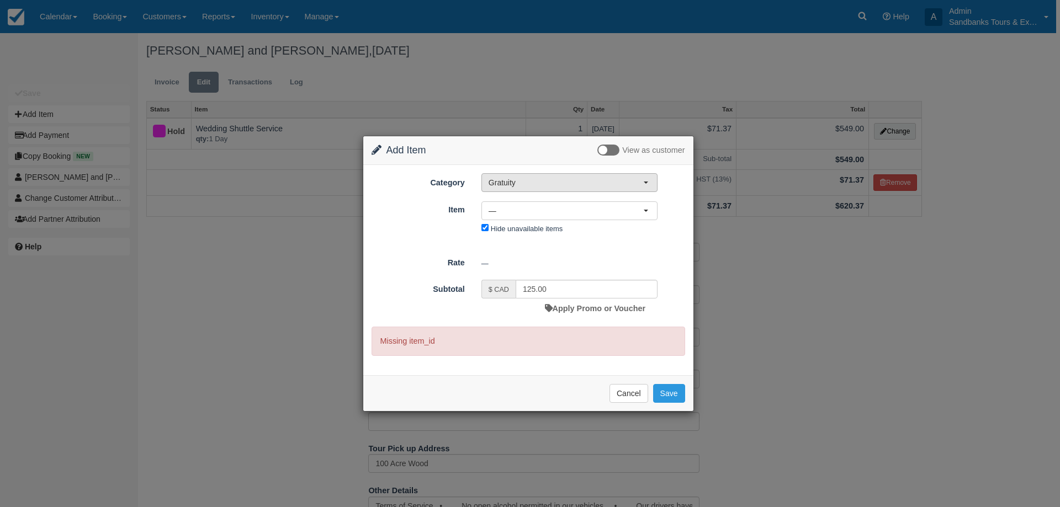
click at [515, 183] on span "Gratuity" at bounding box center [565, 182] width 155 height 11
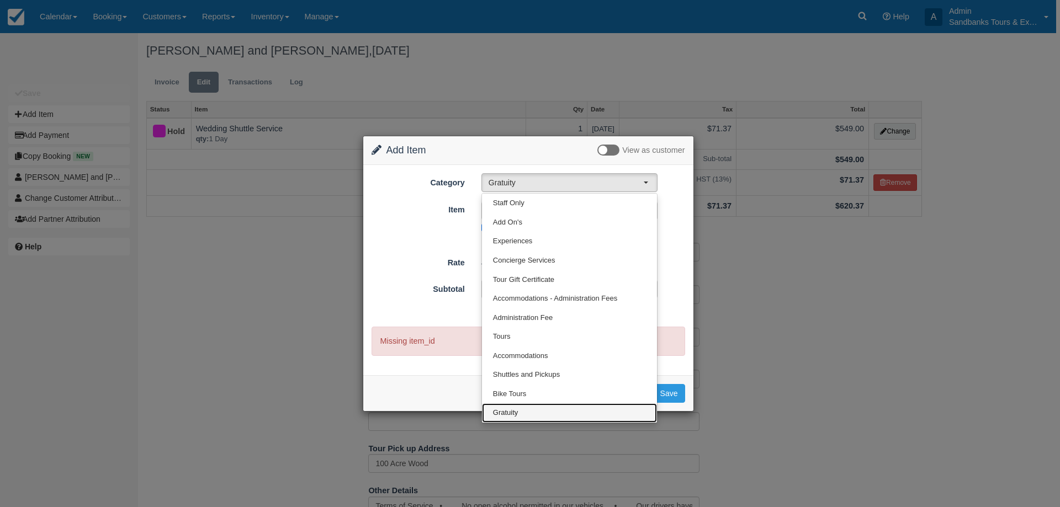
drag, startPoint x: 516, startPoint y: 416, endPoint x: 491, endPoint y: 303, distance: 115.4
click at [516, 415] on span "Gratuity" at bounding box center [505, 413] width 25 height 10
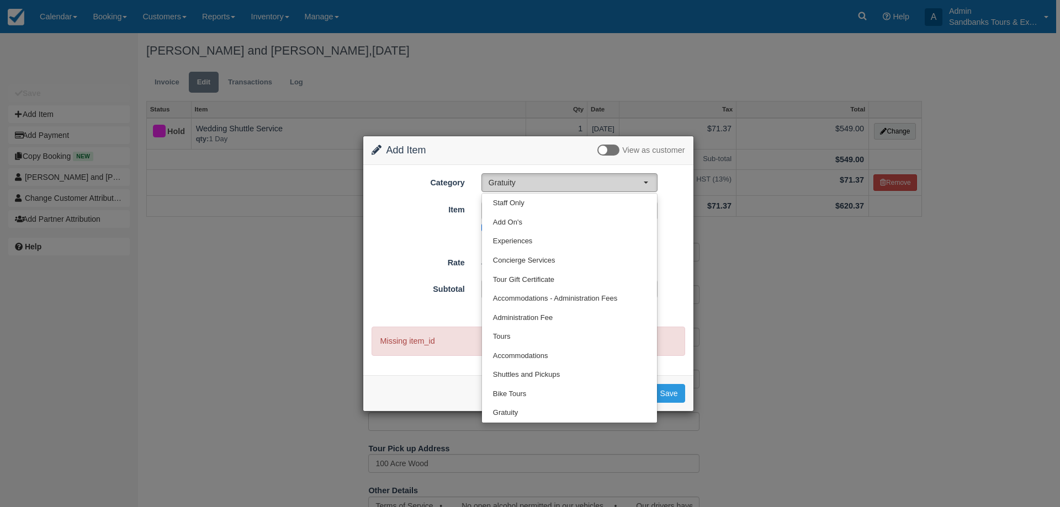
select select "26"
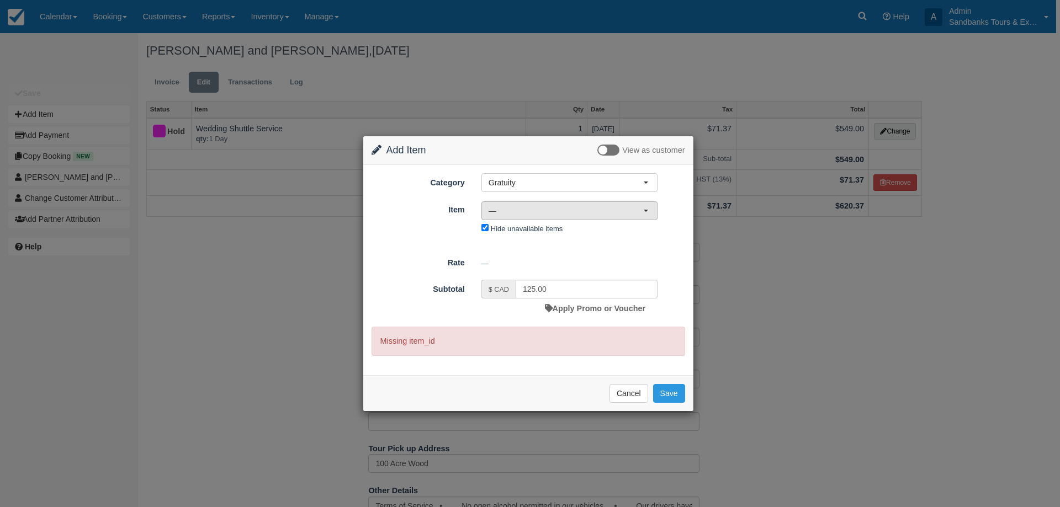
click at [508, 209] on span "—" at bounding box center [565, 210] width 155 height 11
click at [517, 249] on span "Tour Guide/Driver Gratuity (no HST)" at bounding box center [550, 251] width 114 height 10
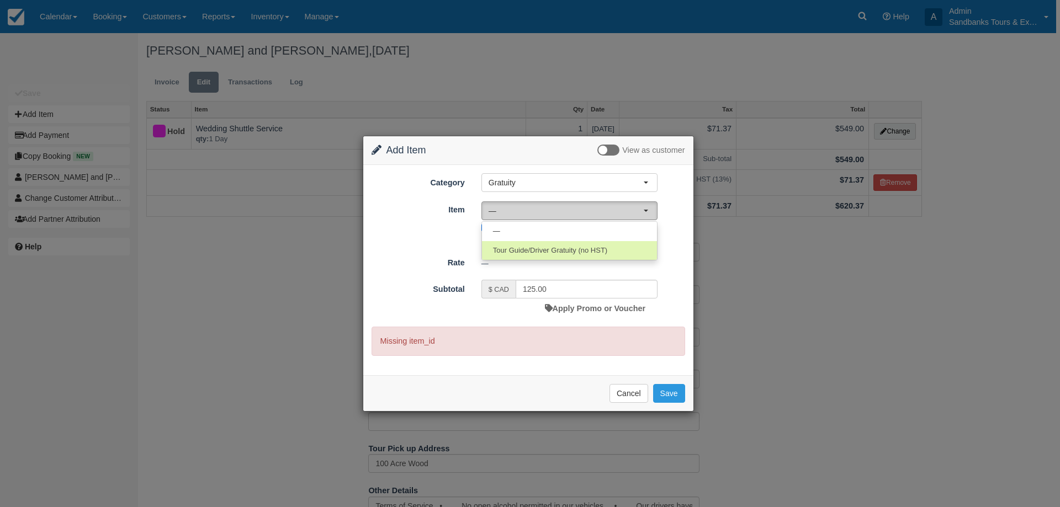
select select "36"
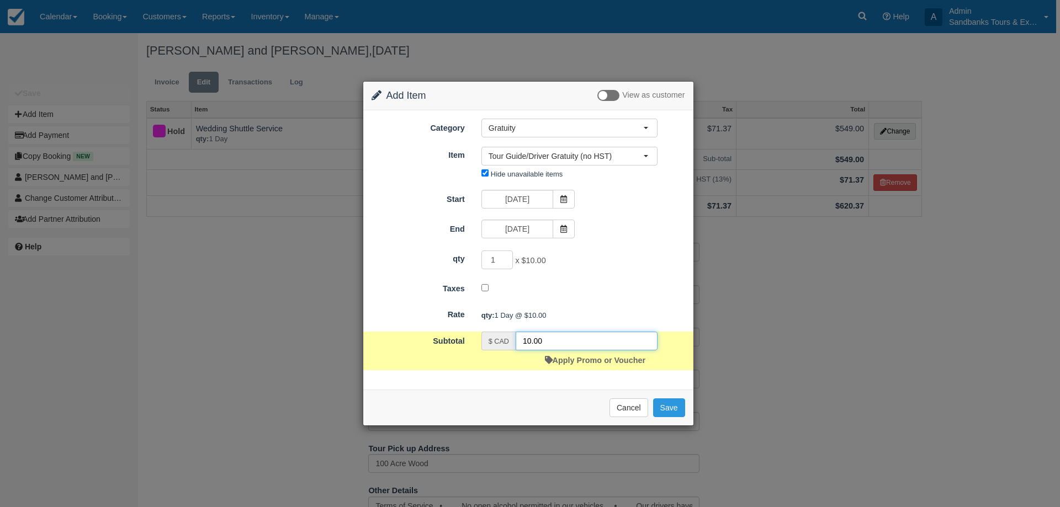
click at [526, 340] on input "10.00" at bounding box center [586, 341] width 142 height 19
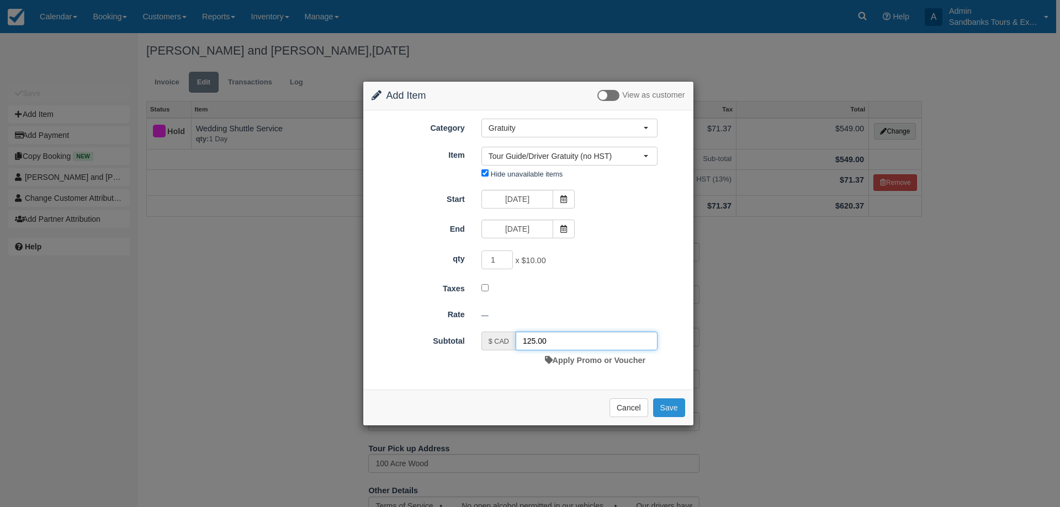
type input "125.00"
click at [662, 402] on button "Save" at bounding box center [669, 407] width 32 height 19
checkbox input "false"
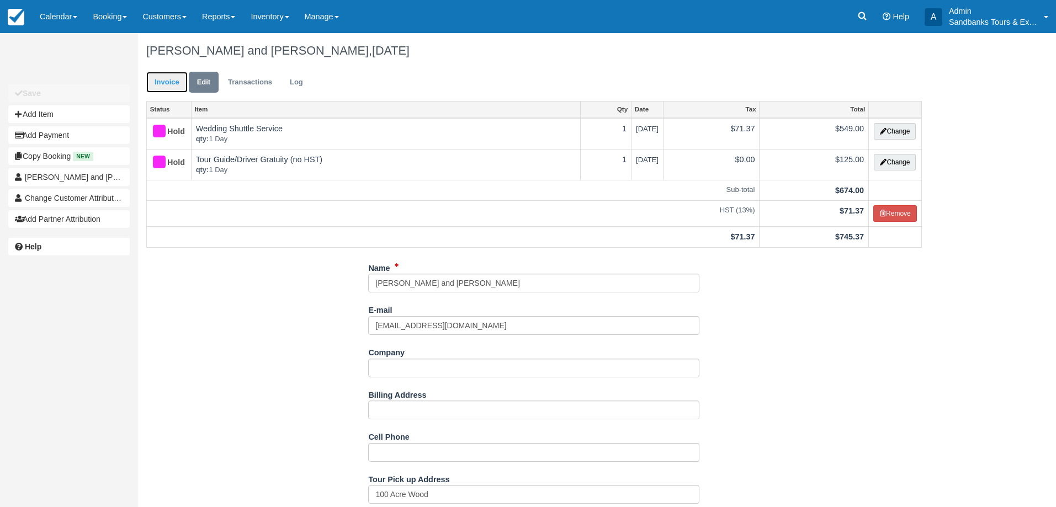
click at [179, 83] on link "Invoice" at bounding box center [166, 83] width 41 height 22
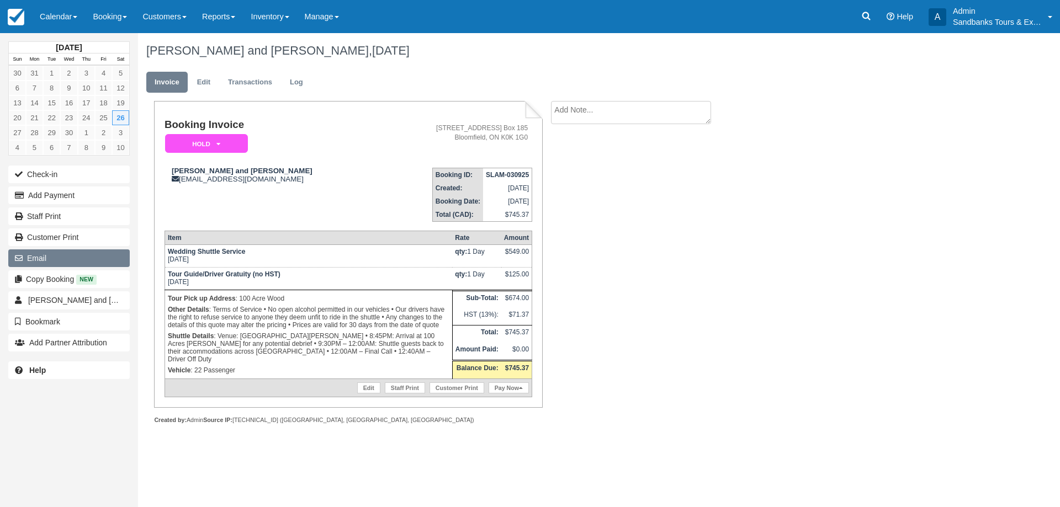
click at [33, 261] on button "Email" at bounding box center [68, 258] width 121 height 18
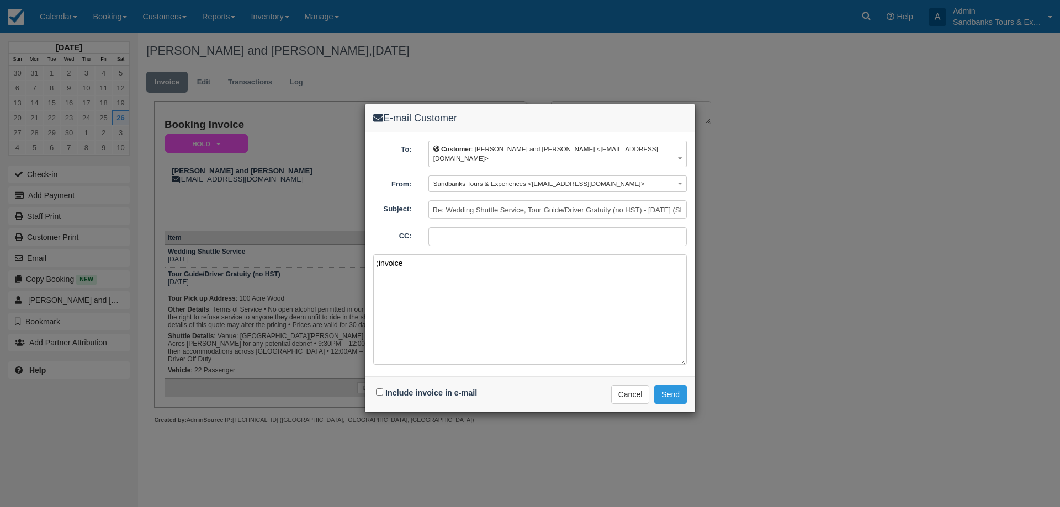
paste textarea "Please see your booking invoice below for a XXX tour for your group of XXX for …"
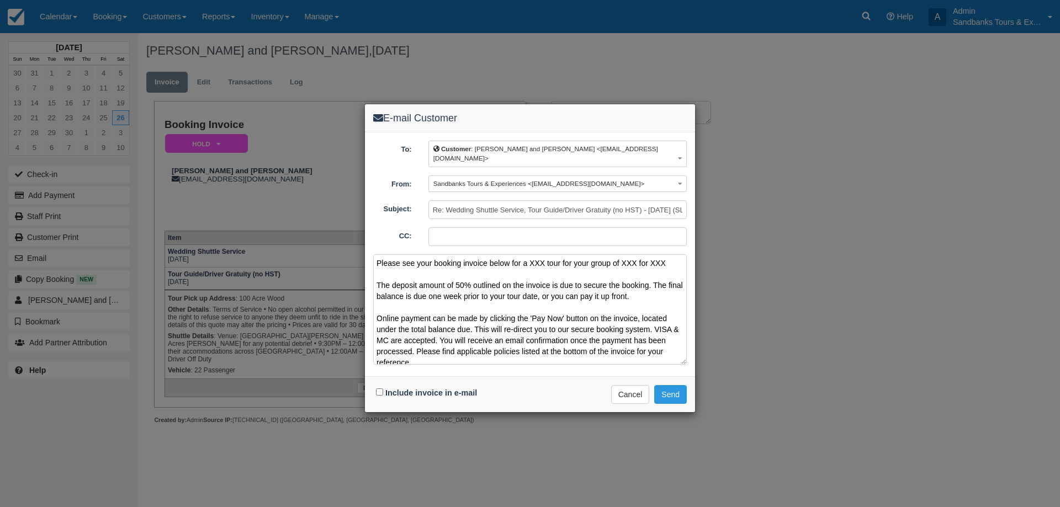
drag, startPoint x: 665, startPoint y: 253, endPoint x: 531, endPoint y: 256, distance: 134.1
click at [531, 256] on textarea "Please see your booking invoice below for a XXX tour for your group of XXX for …" at bounding box center [529, 309] width 313 height 110
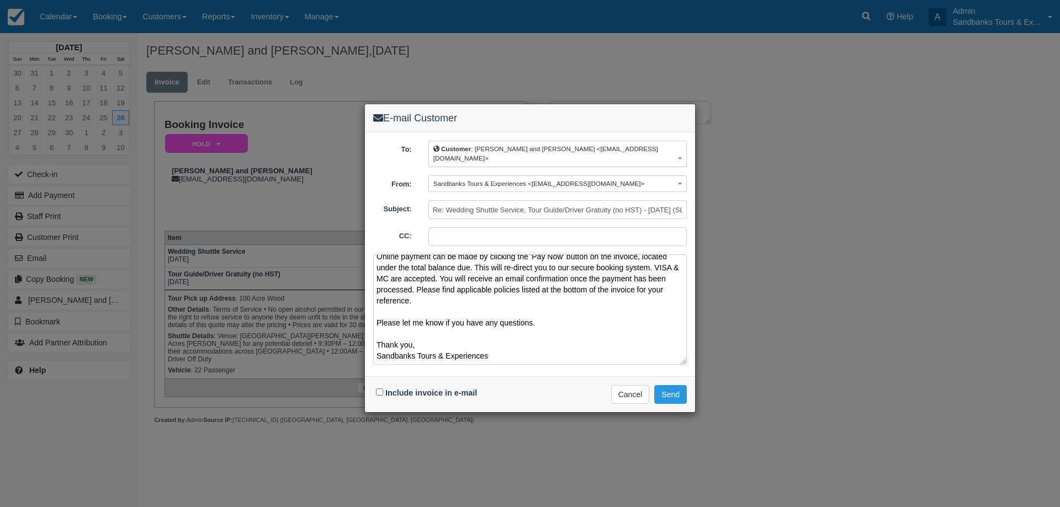
type textarea "Please see your booking invoice below for a Wedding Shuttle for Saturday Septem…"
click at [380, 389] on input "Include invoice in e-mail" at bounding box center [379, 392] width 7 height 7
checkbox input "true"
click at [675, 385] on button "Send" at bounding box center [670, 394] width 33 height 19
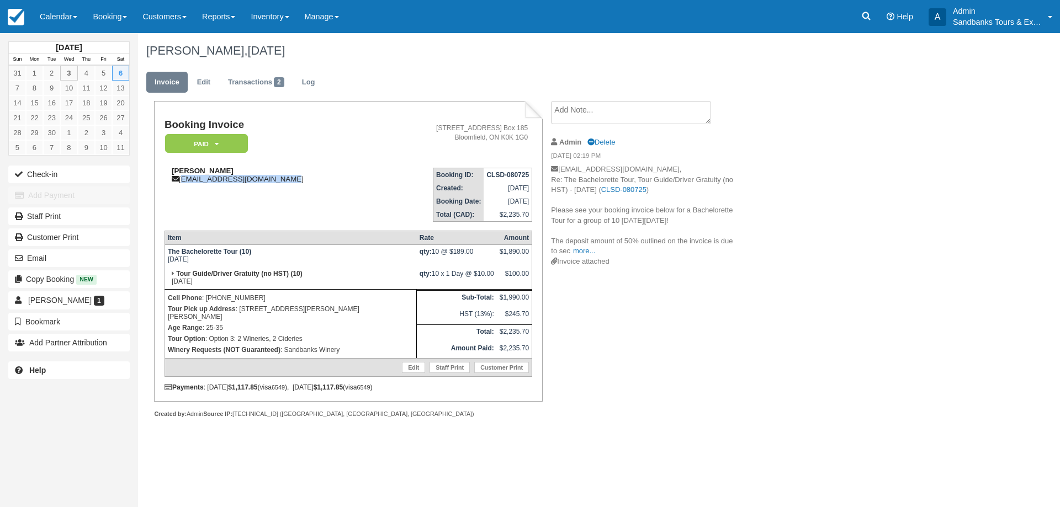
drag, startPoint x: 292, startPoint y: 181, endPoint x: 188, endPoint y: 180, distance: 104.3
click at [181, 180] on div "[PERSON_NAME] [EMAIL_ADDRESS][DOMAIN_NAME]" at bounding box center [271, 175] width 214 height 17
copy div "[EMAIL_ADDRESS][DOMAIN_NAME]"
drag, startPoint x: 371, startPoint y: 308, endPoint x: 241, endPoint y: 310, distance: 130.3
click at [241, 310] on p "Tour Pick up Address : 31 Caley Lane, Prince Edward, ON K0K2T0" at bounding box center [291, 313] width 246 height 19
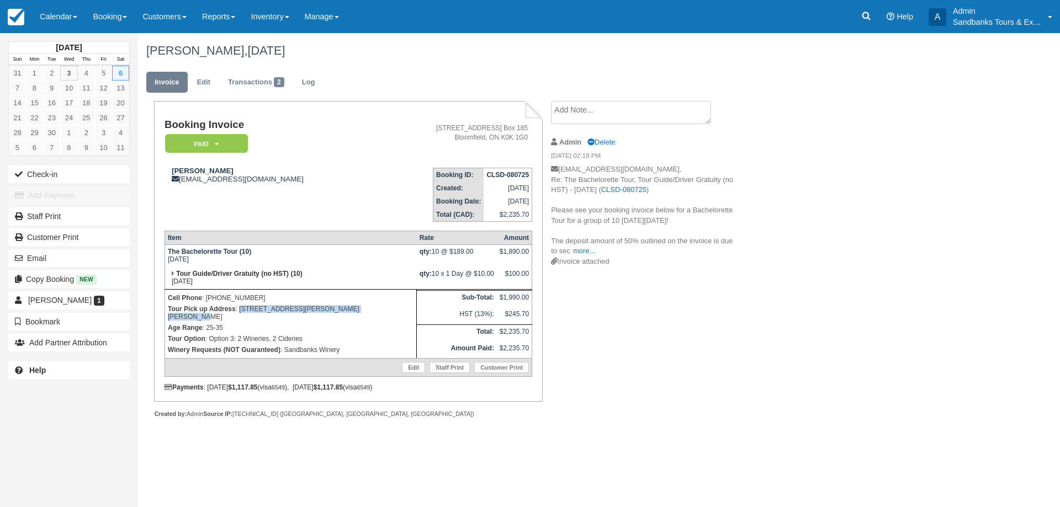
copy p "31 Caley Lane, Prince Edward, ON K0K2T0"
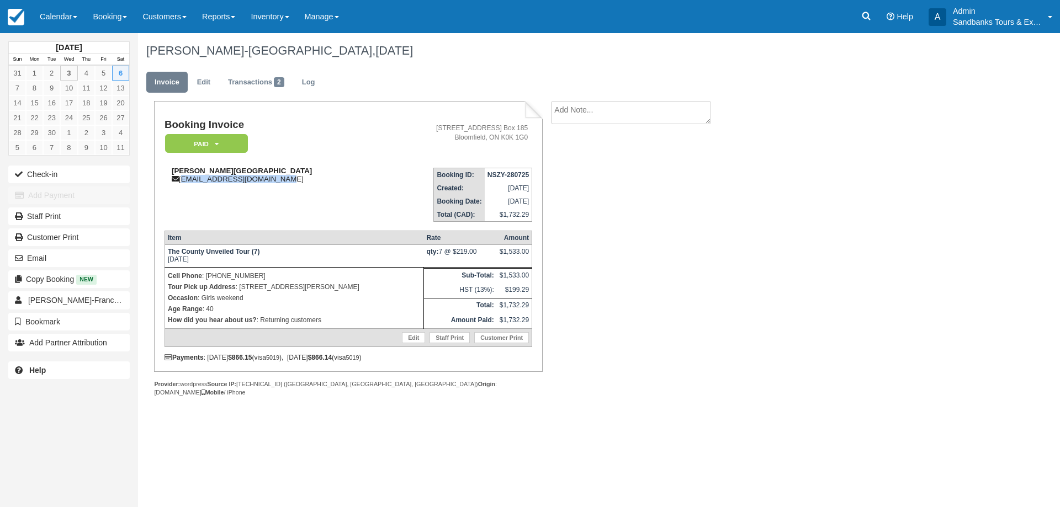
drag, startPoint x: 279, startPoint y: 176, endPoint x: 183, endPoint y: 182, distance: 96.8
click at [183, 182] on div "[PERSON_NAME][GEOGRAPHIC_DATA] [EMAIL_ADDRESS][DOMAIN_NAME]" at bounding box center [273, 175] width 219 height 17
copy div "[EMAIL_ADDRESS][DOMAIN_NAME]"
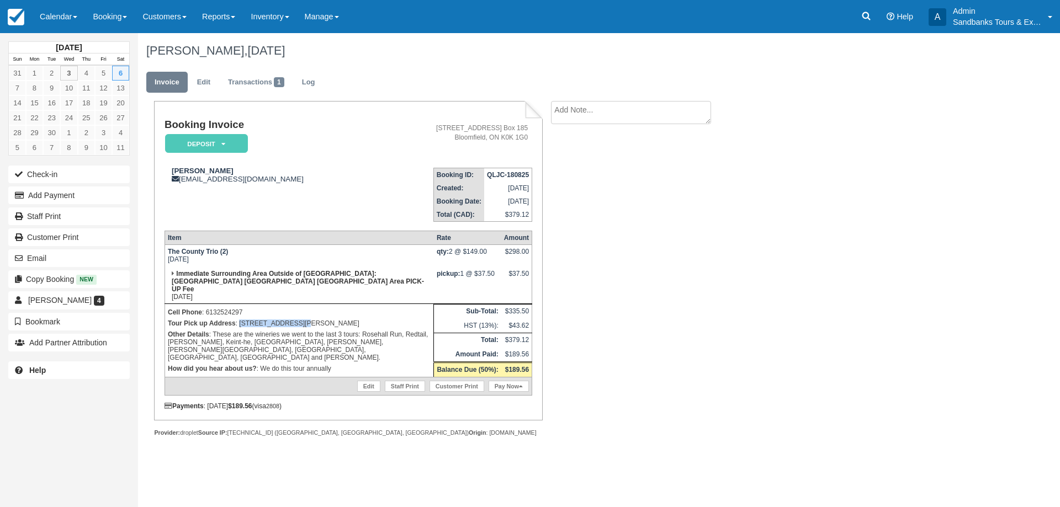
drag, startPoint x: 304, startPoint y: 313, endPoint x: 240, endPoint y: 313, distance: 64.0
click at [240, 318] on p "Tour Pick up Address : [STREET_ADDRESS][PERSON_NAME]" at bounding box center [299, 323] width 263 height 11
copy p "[STREET_ADDRESS][PERSON_NAME]"
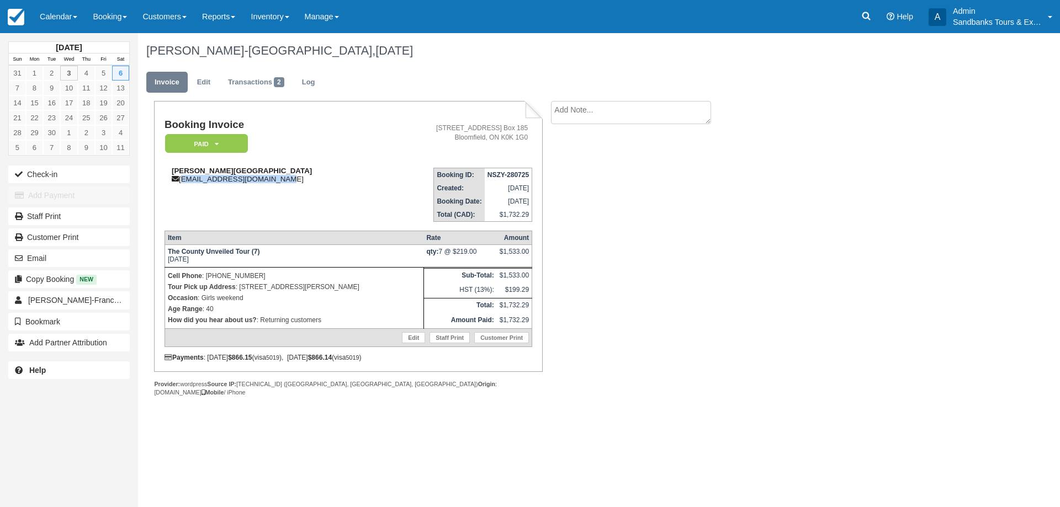
drag, startPoint x: 279, startPoint y: 183, endPoint x: 183, endPoint y: 180, distance: 96.6
click at [183, 180] on div "[PERSON_NAME][GEOGRAPHIC_DATA] [EMAIL_ADDRESS][DOMAIN_NAME]" at bounding box center [273, 175] width 219 height 17
copy div "[EMAIL_ADDRESS][DOMAIN_NAME]"
drag, startPoint x: 371, startPoint y: 287, endPoint x: 241, endPoint y: 288, distance: 130.2
click at [241, 288] on p "Tour Pick up Address : [STREET_ADDRESS][PERSON_NAME]" at bounding box center [294, 286] width 253 height 11
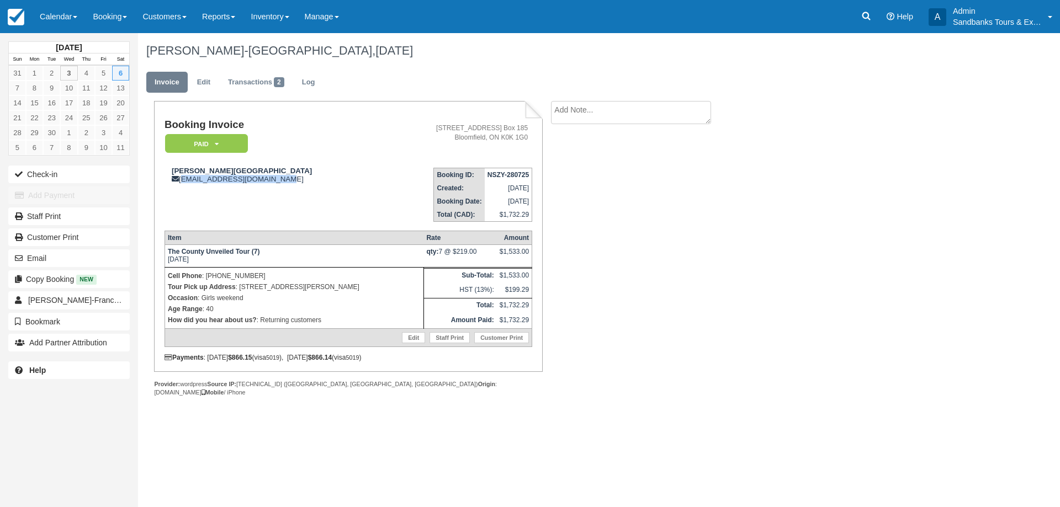
copy p "[STREET_ADDRESS][PERSON_NAME]"
